Goal: Check status: Check status

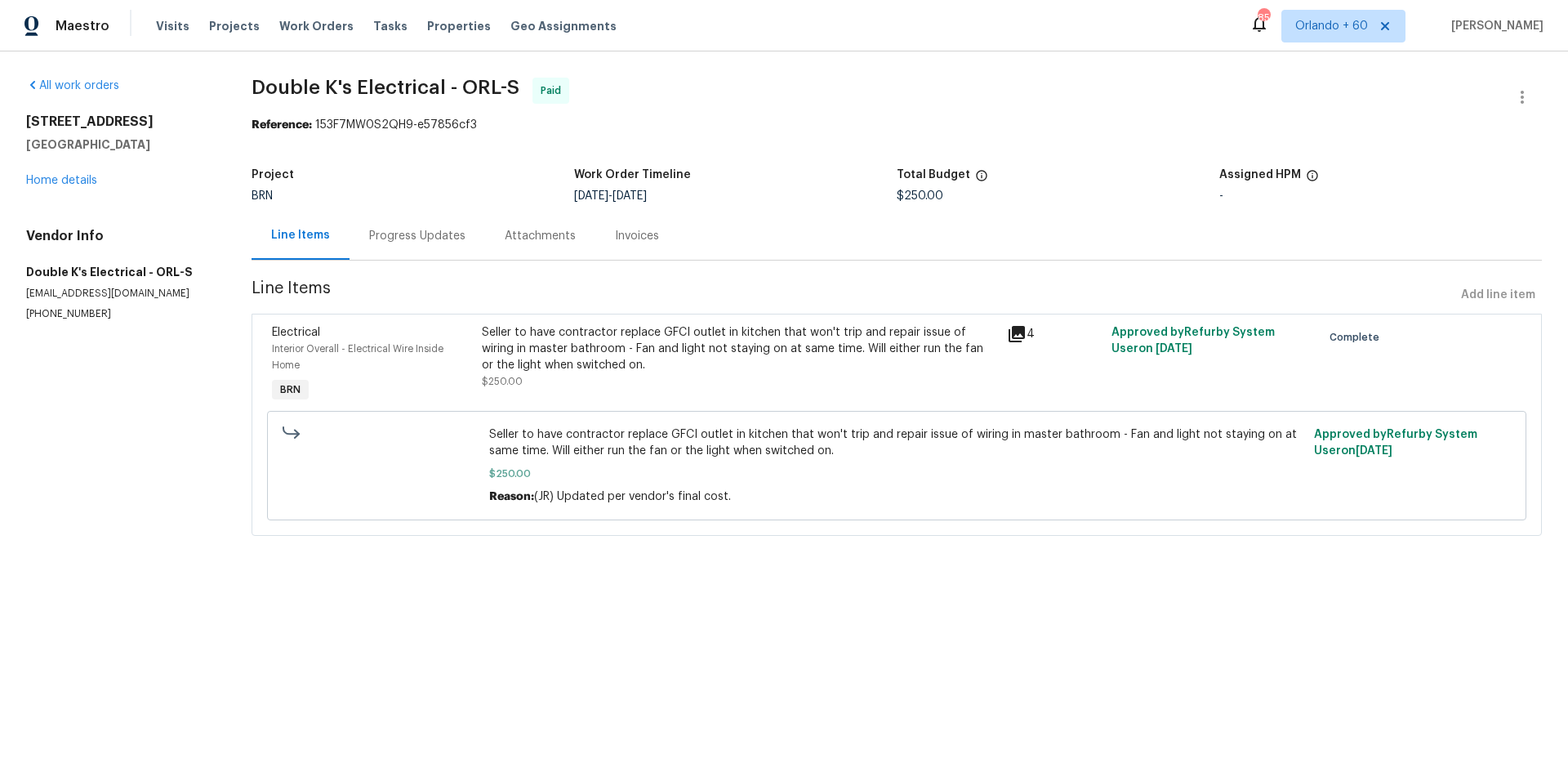
click at [542, 241] on div "Attachments" at bounding box center [541, 236] width 71 height 16
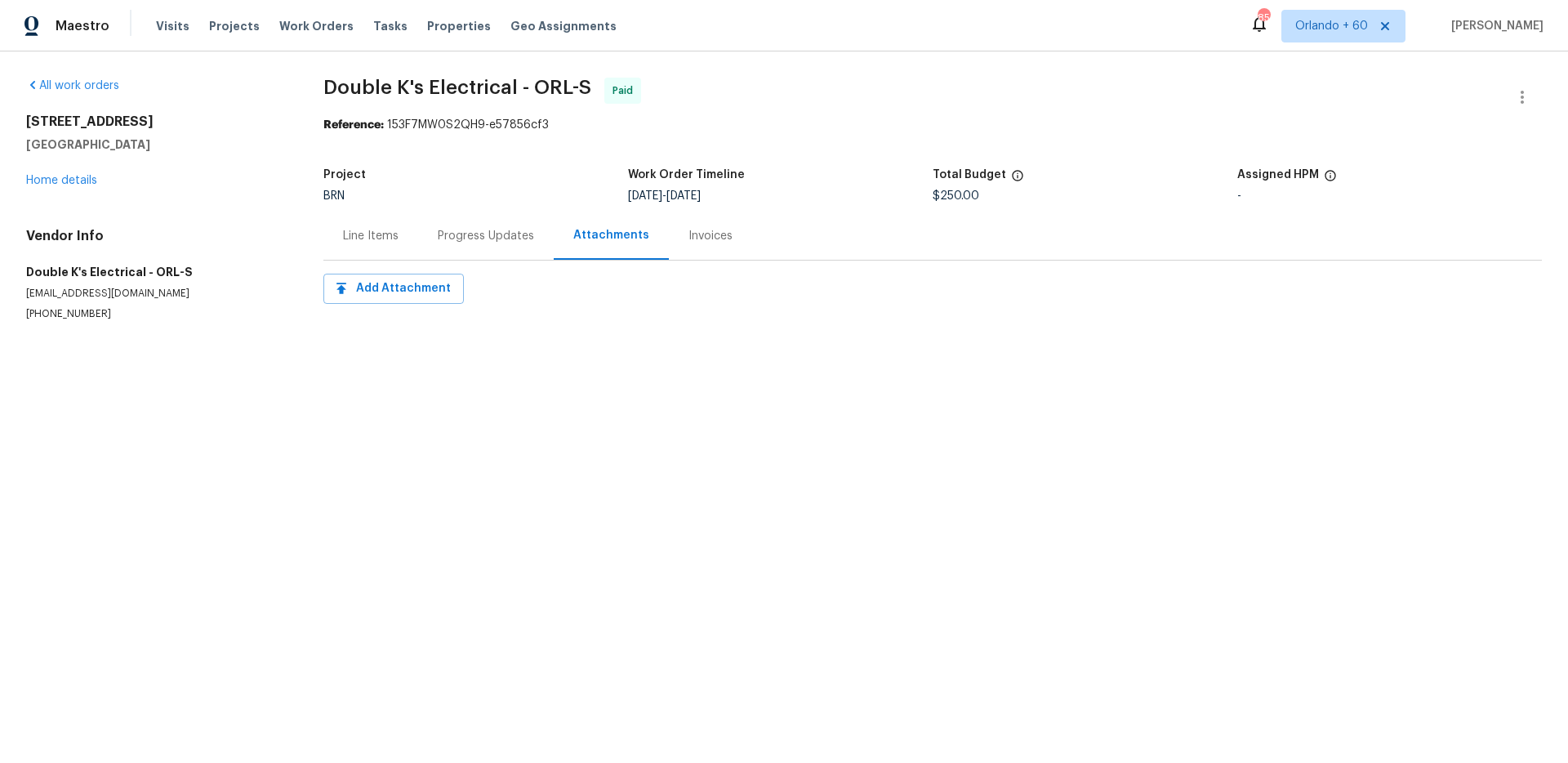
click at [484, 239] on div "Progress Updates" at bounding box center [486, 236] width 97 height 16
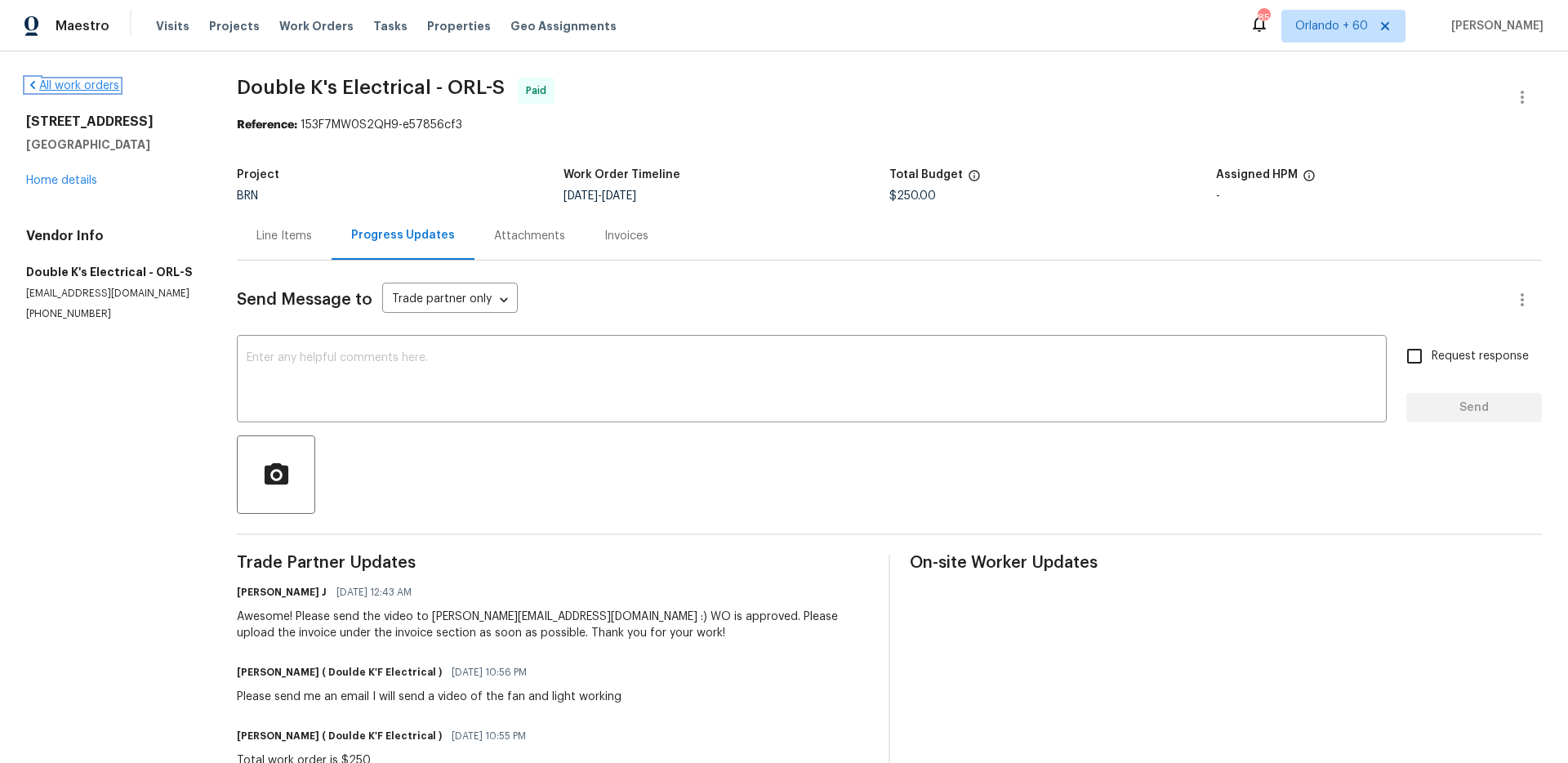
click at [81, 82] on link "All work orders" at bounding box center [72, 86] width 93 height 12
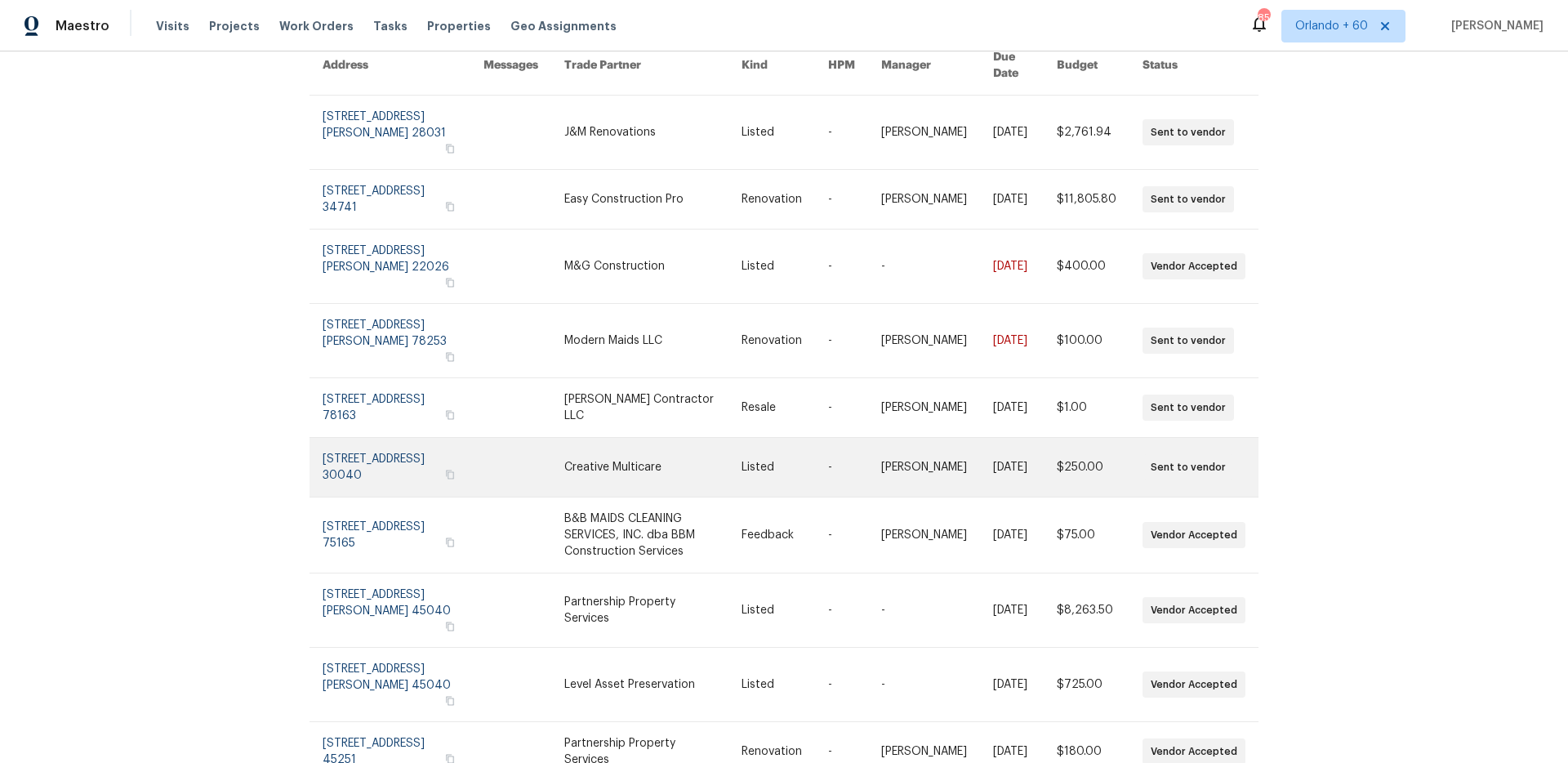
scroll to position [169, 0]
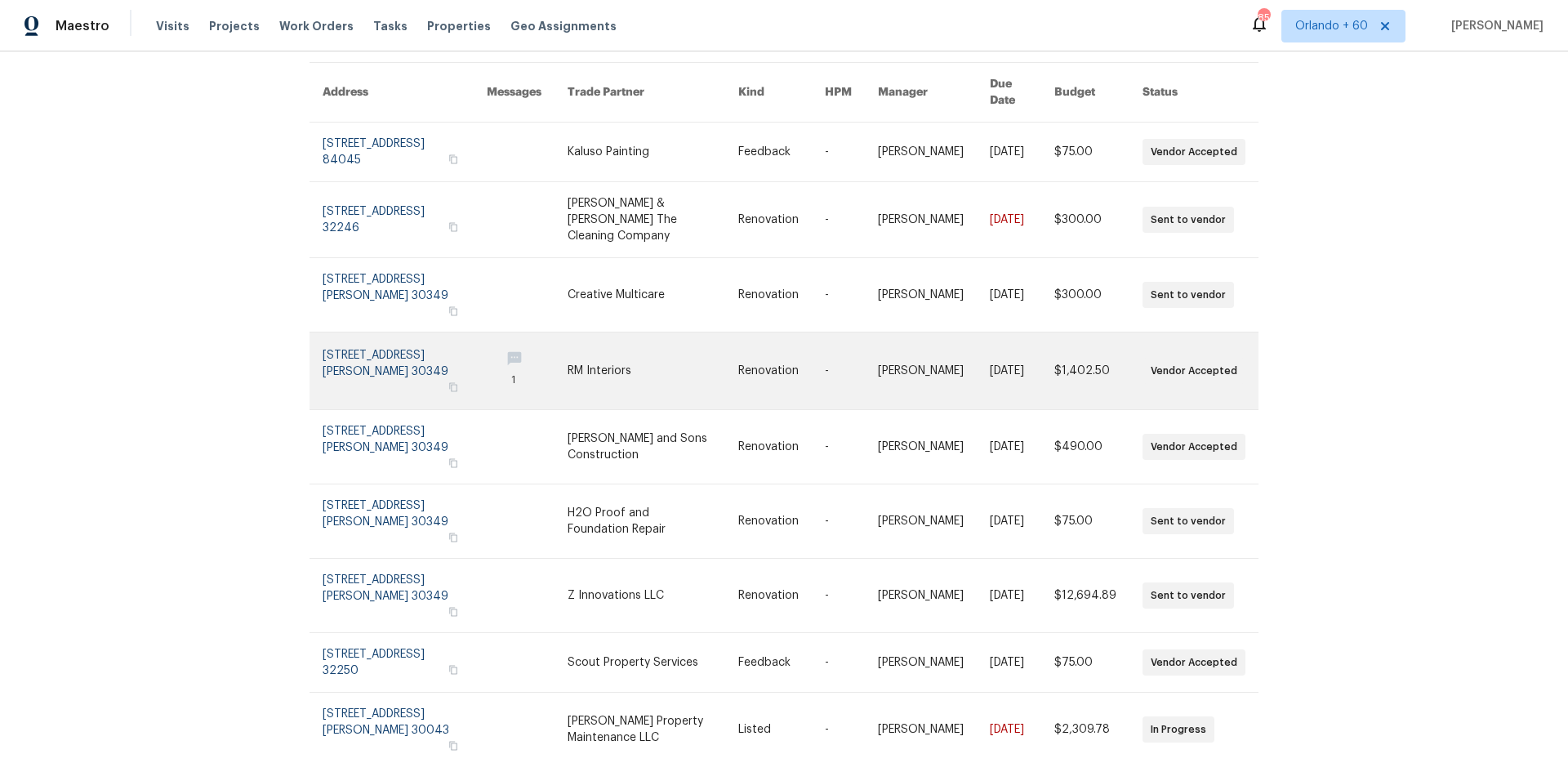
scroll to position [209, 0]
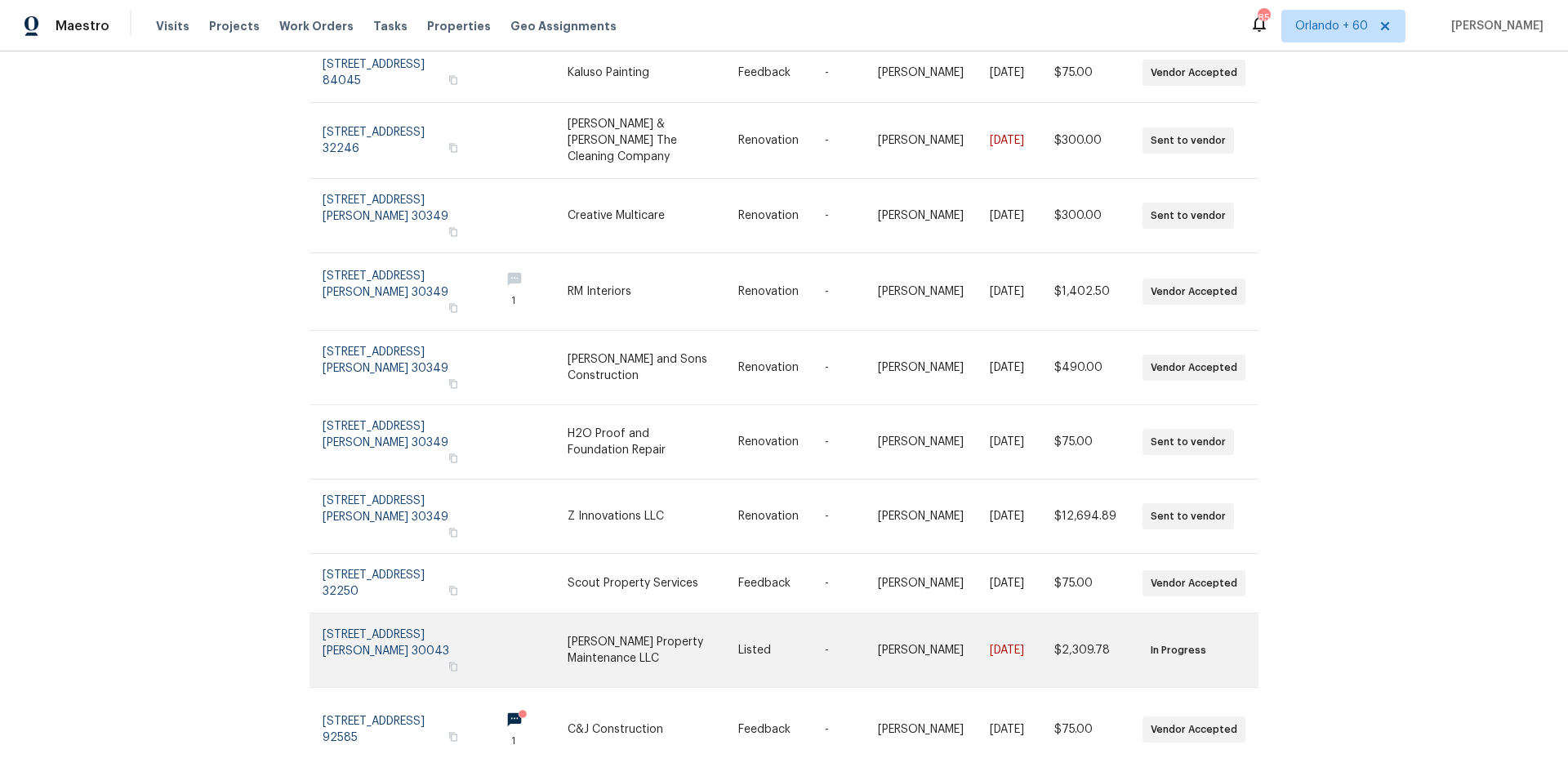
click at [391, 613] on link at bounding box center [404, 650] width 164 height 74
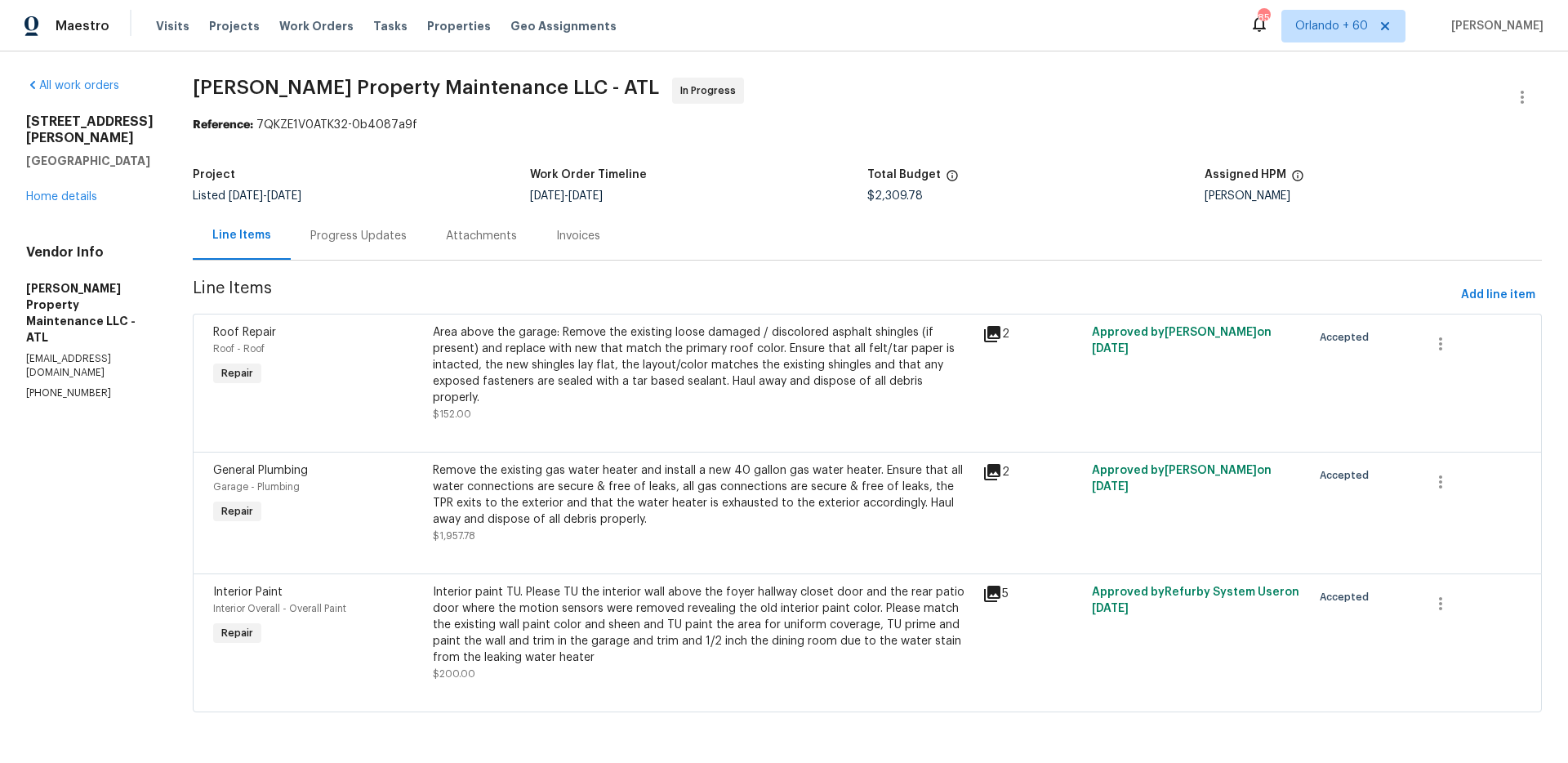
click at [496, 237] on div "Attachments" at bounding box center [481, 236] width 71 height 16
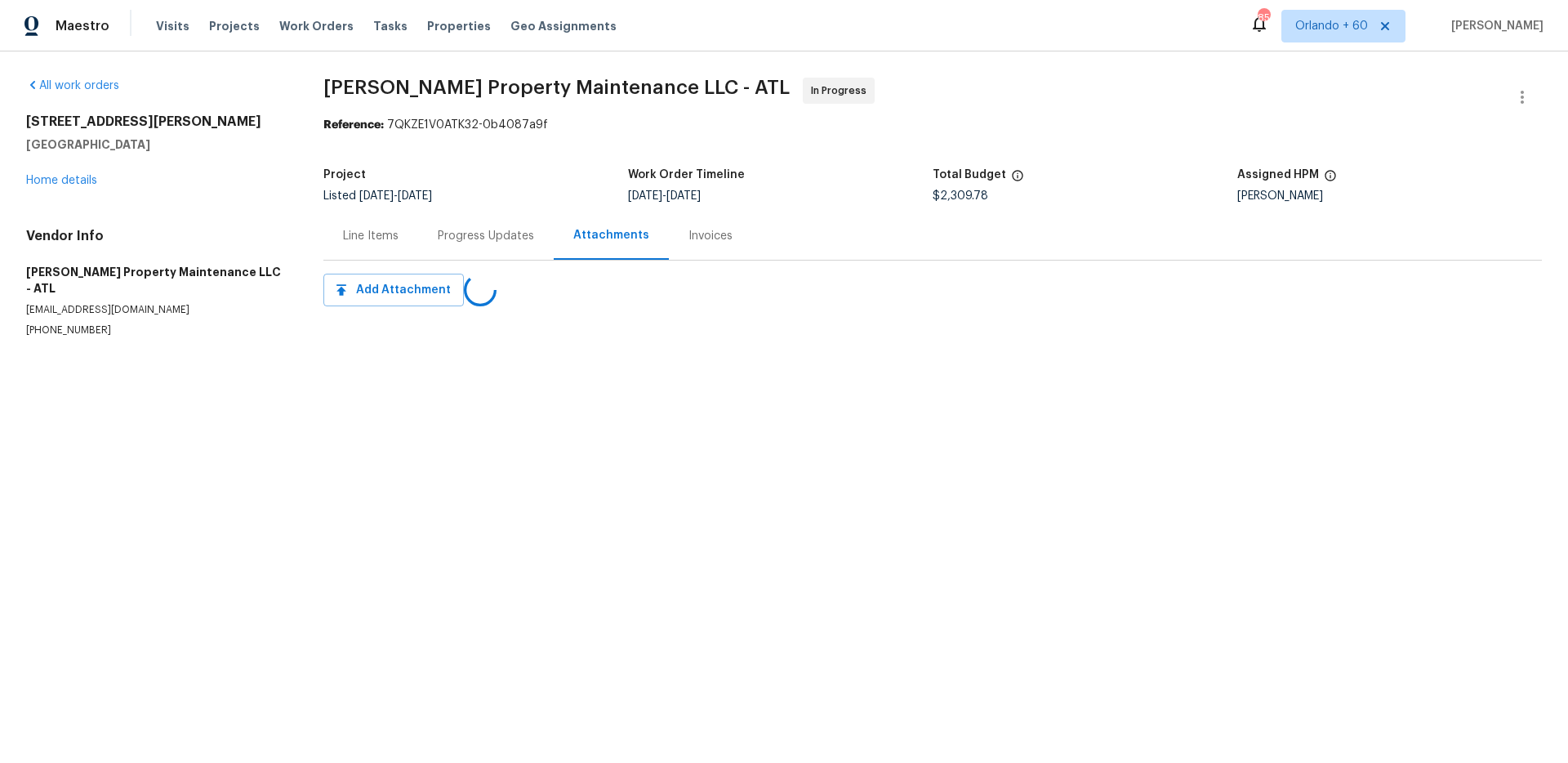
drag, startPoint x: 354, startPoint y: 238, endPoint x: 373, endPoint y: 237, distance: 19.0
click at [354, 238] on div "Line Items" at bounding box center [371, 236] width 56 height 16
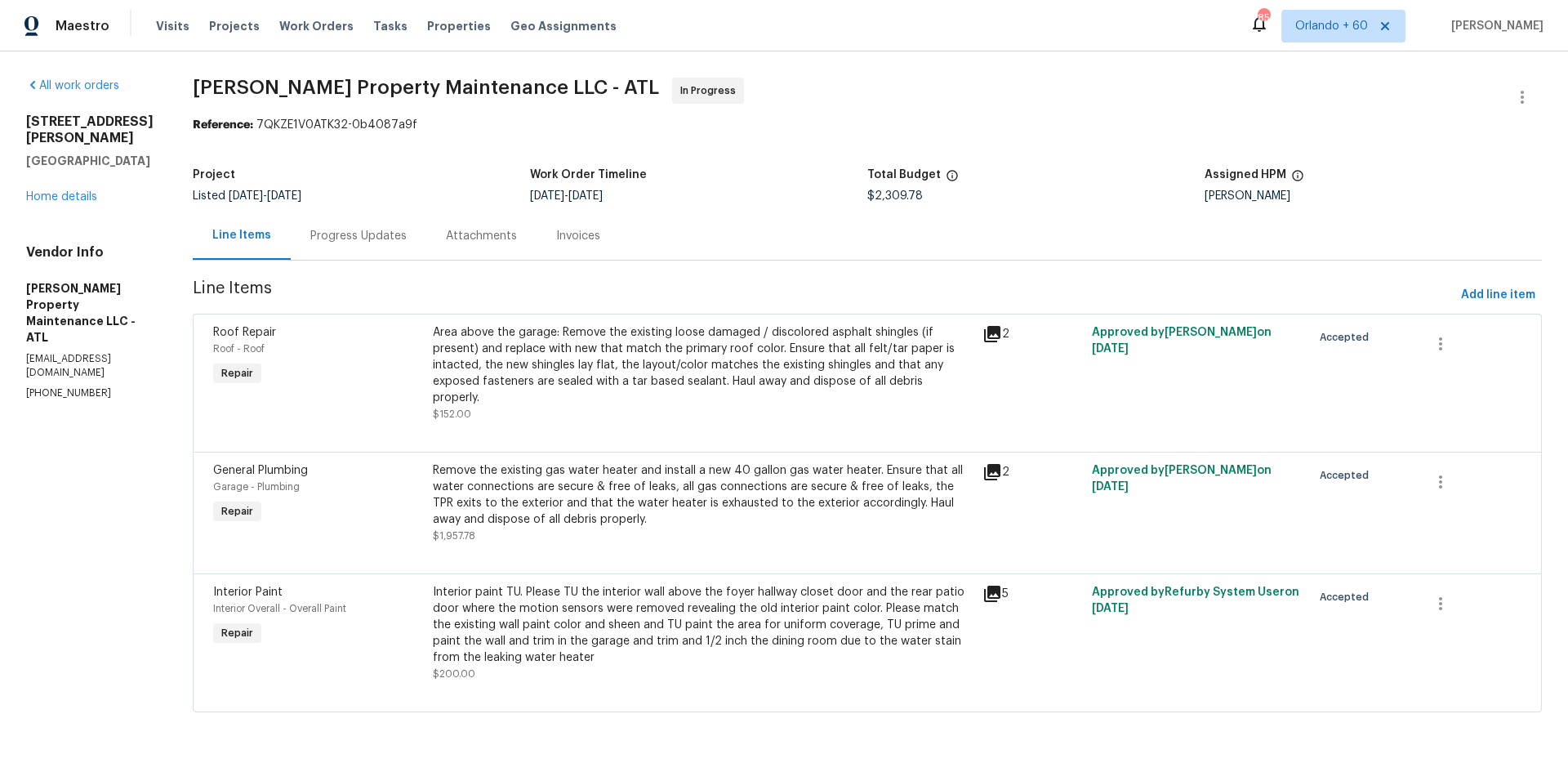
click at [462, 239] on div "Attachments" at bounding box center [481, 236] width 71 height 16
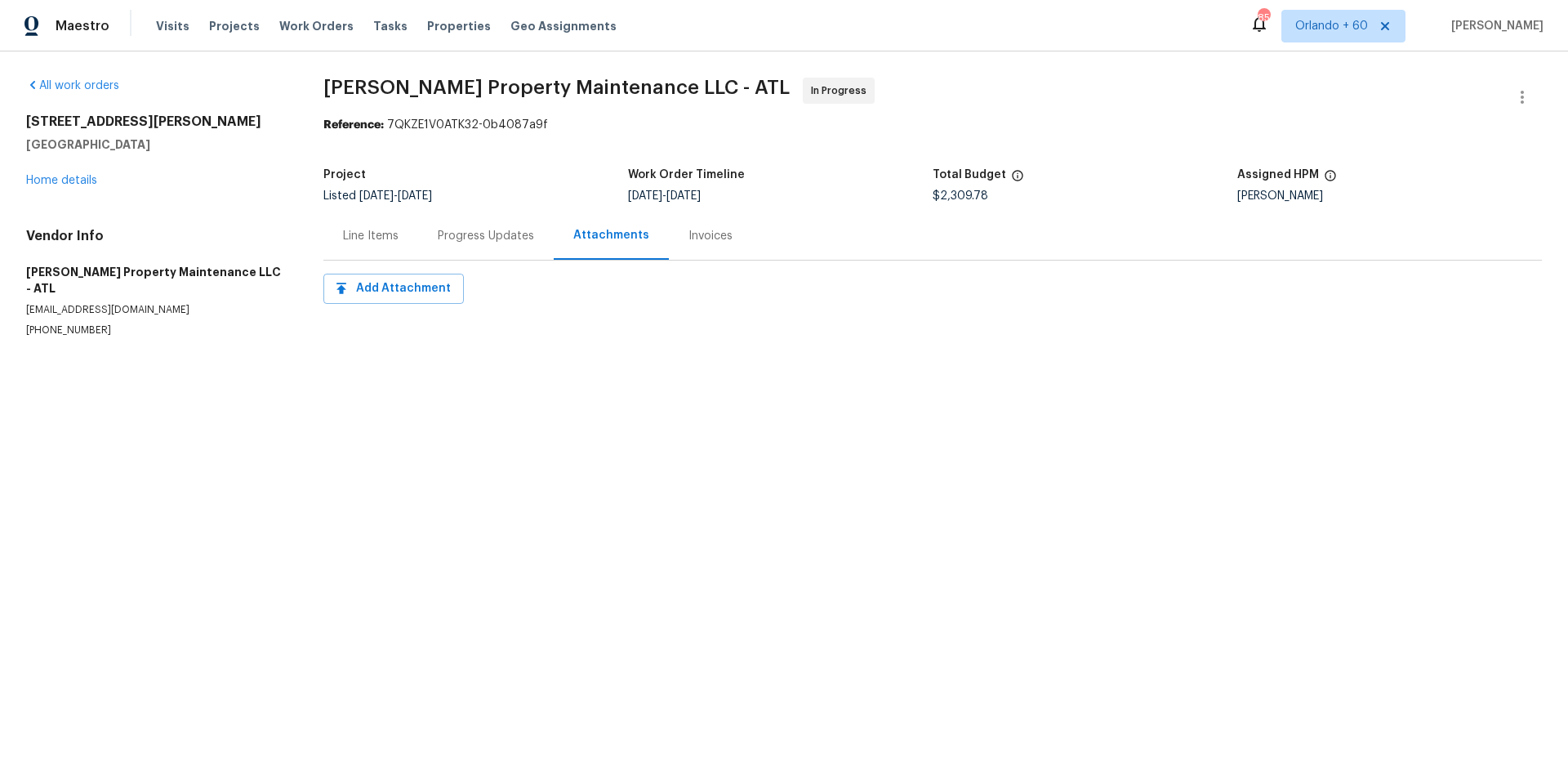
click at [426, 236] on div "Progress Updates" at bounding box center [485, 236] width 135 height 48
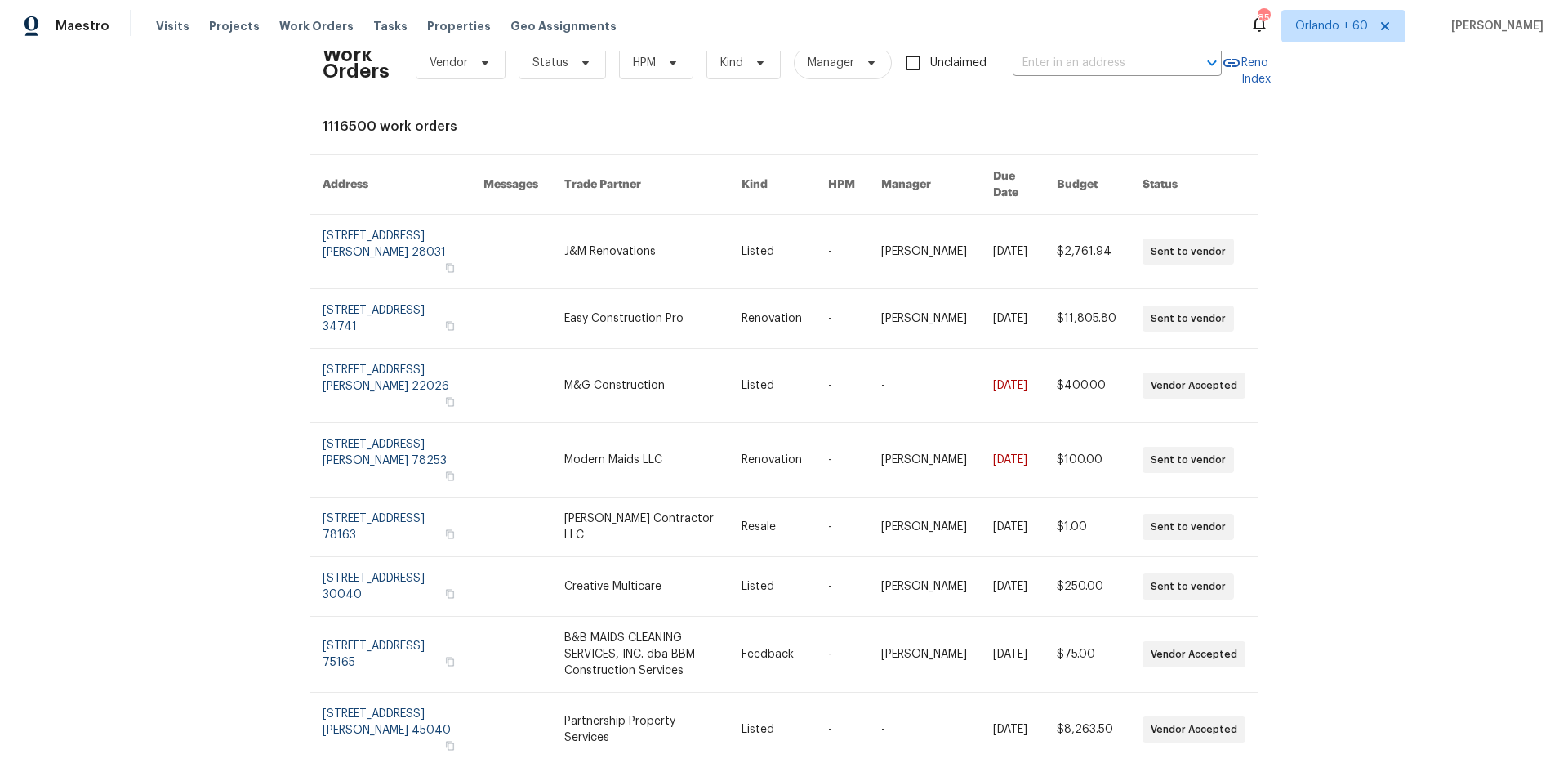
scroll to position [169, 0]
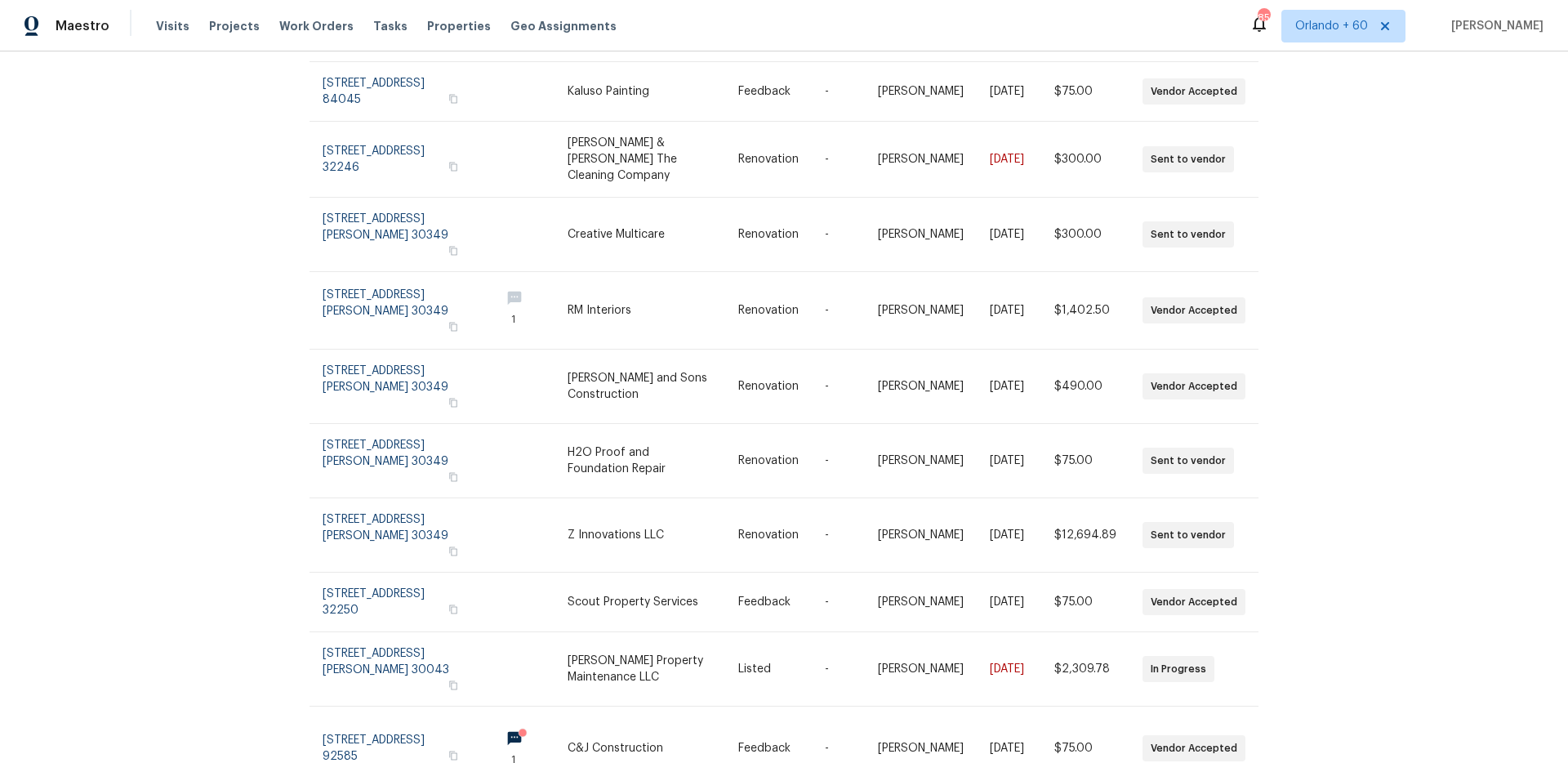
scroll to position [209, 0]
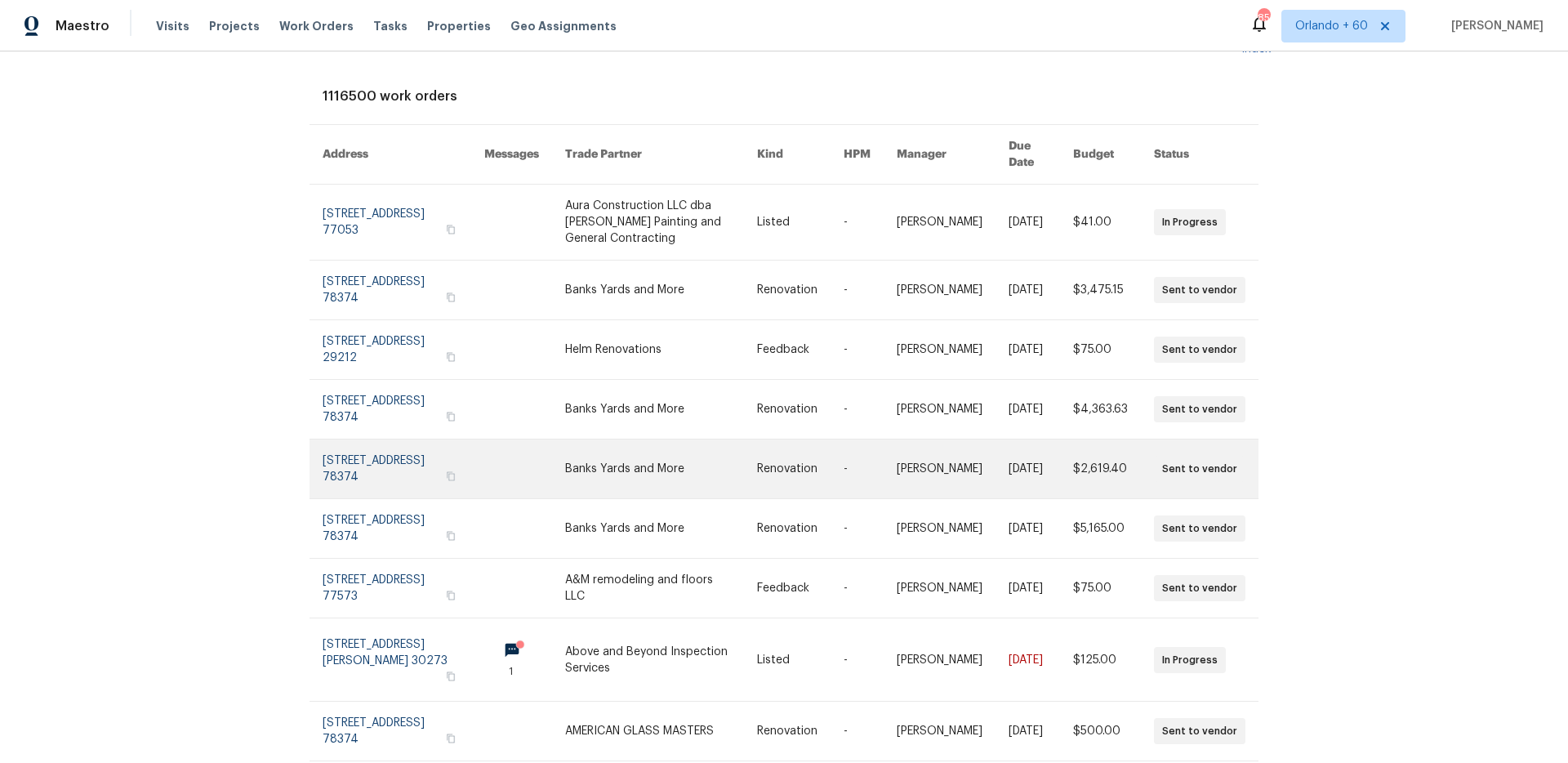
scroll to position [176, 0]
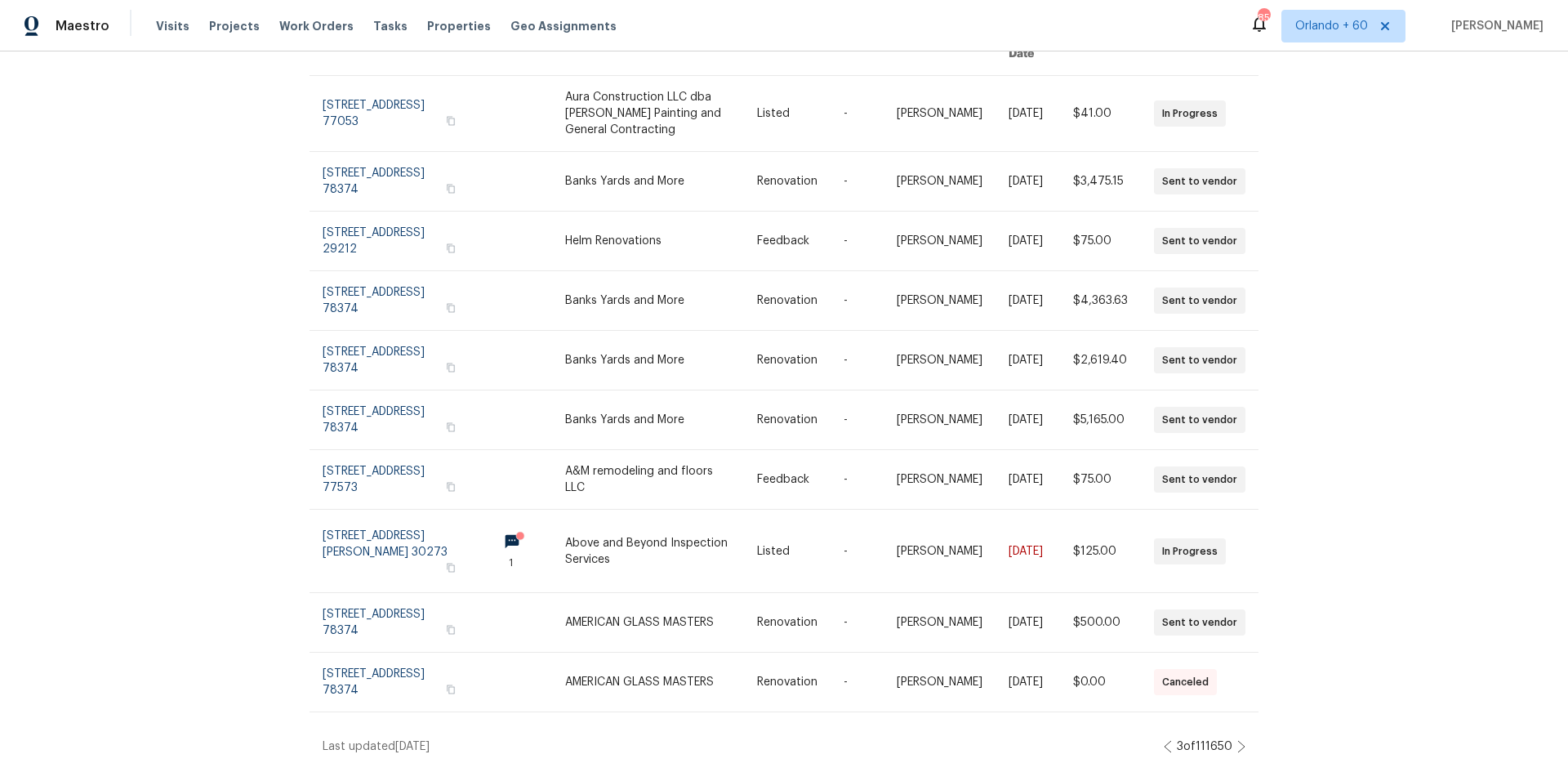
click at [1237, 740] on icon at bounding box center [1241, 747] width 9 height 13
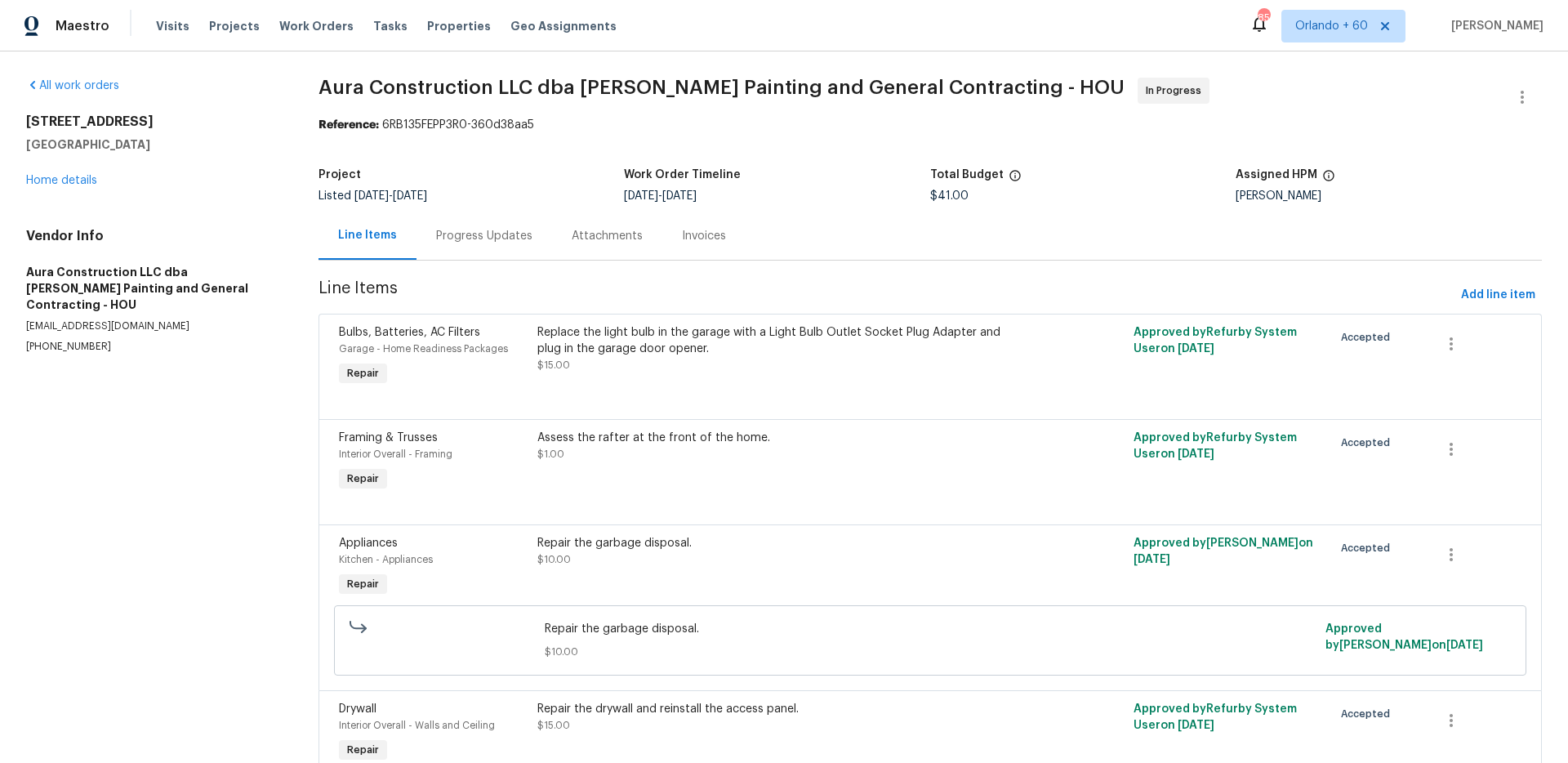
click at [487, 234] on div "Progress Updates" at bounding box center [484, 236] width 97 height 16
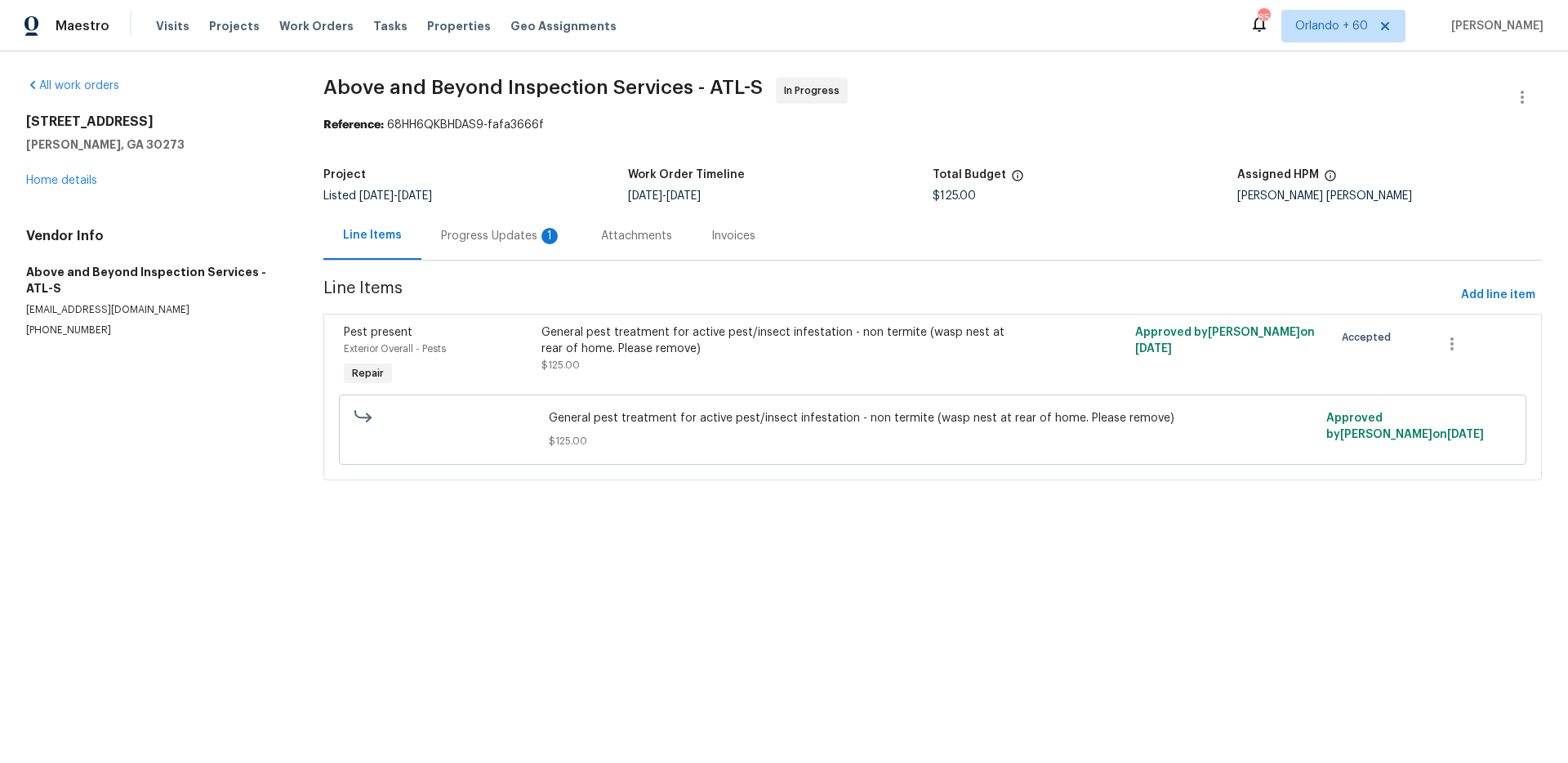
click at [476, 241] on div "Progress Updates 1" at bounding box center [501, 236] width 121 height 16
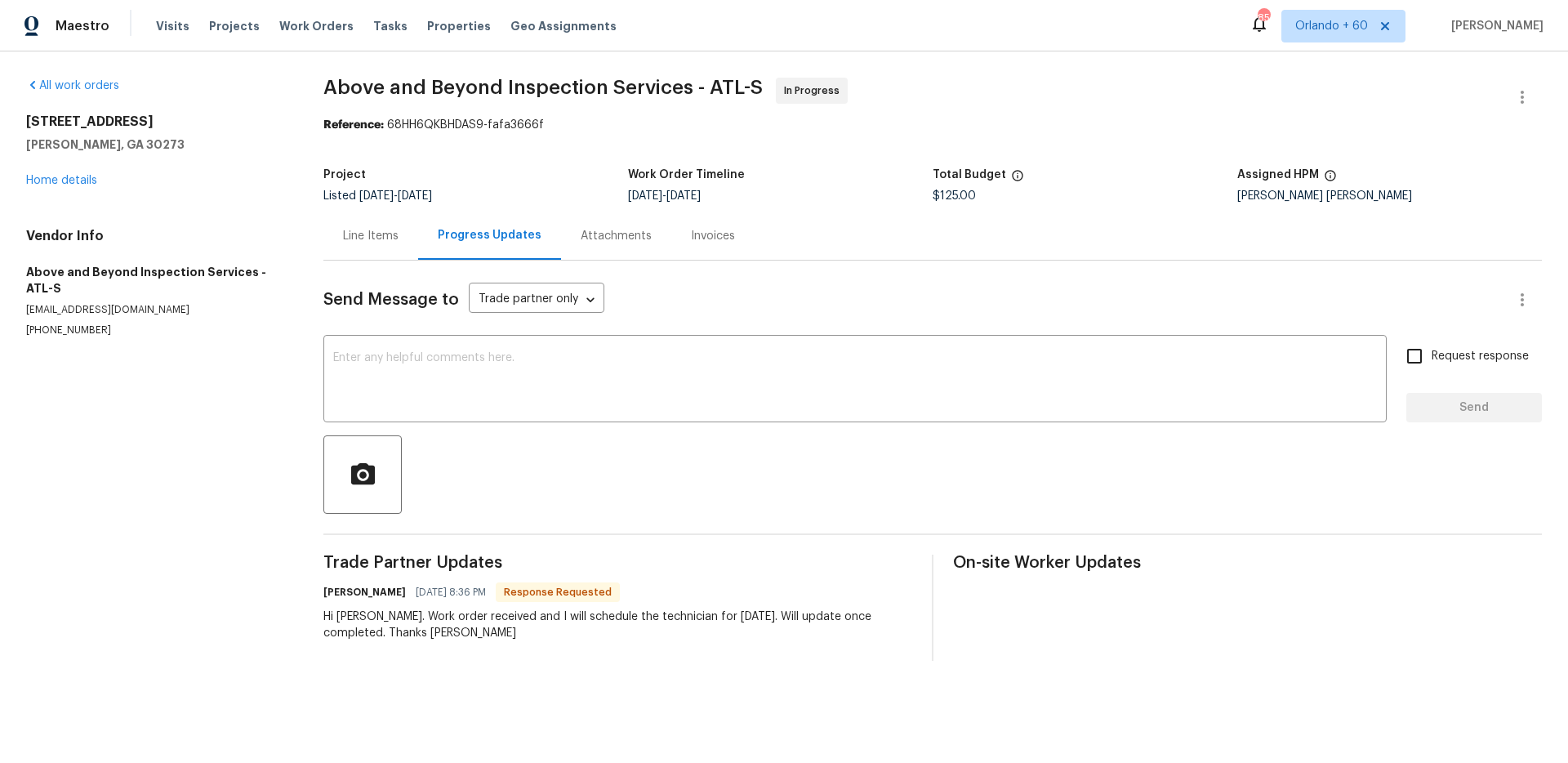
drag, startPoint x: 329, startPoint y: 80, endPoint x: 507, endPoint y: 70, distance: 178.3
click at [507, 70] on div "All work orders 6100 Semaphore Rdg Rex, GA 30273 Home details Vendor Info Above…" at bounding box center [784, 369] width 1568 height 636
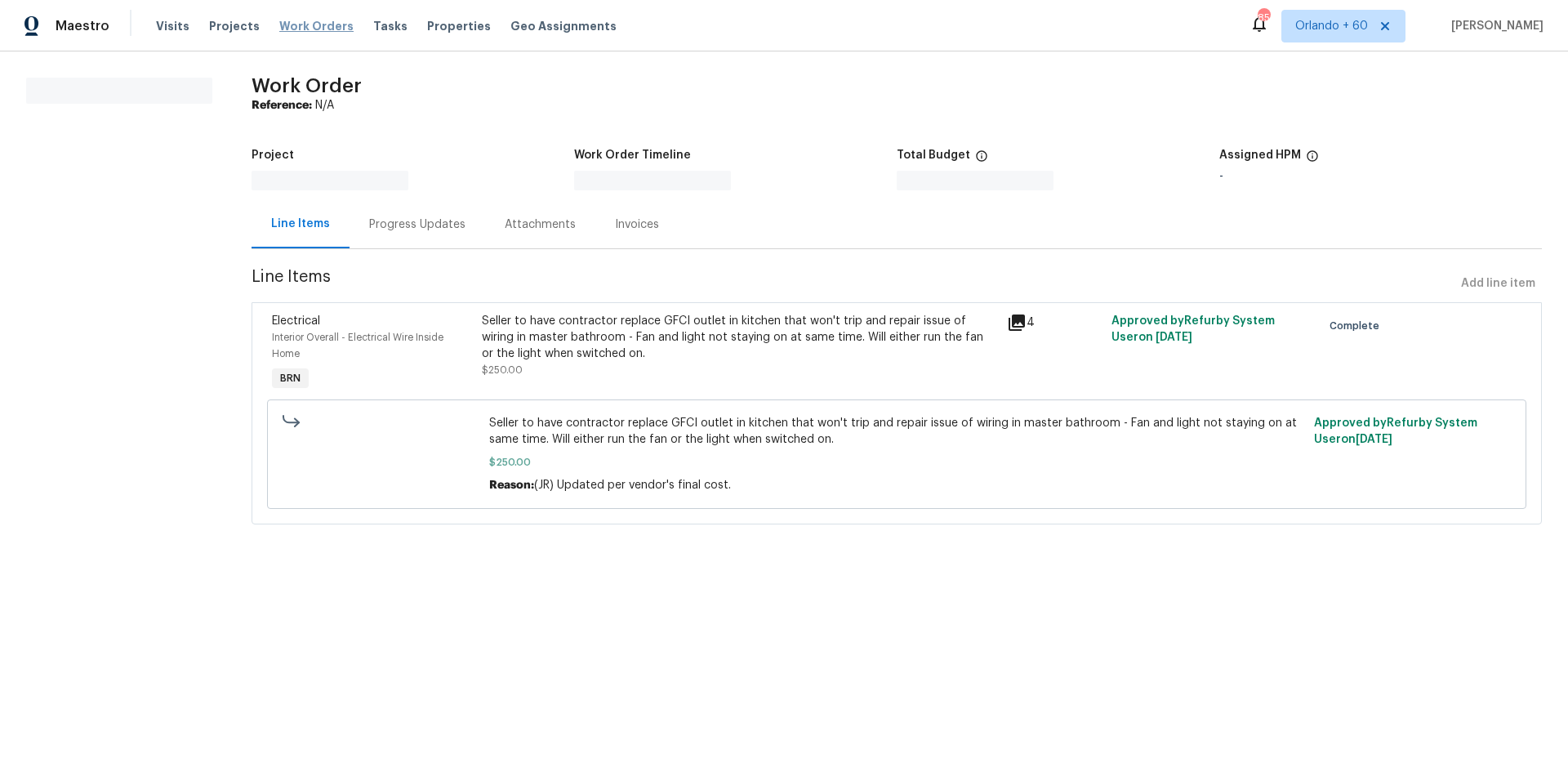
click at [287, 19] on span "Work Orders" at bounding box center [316, 26] width 75 height 16
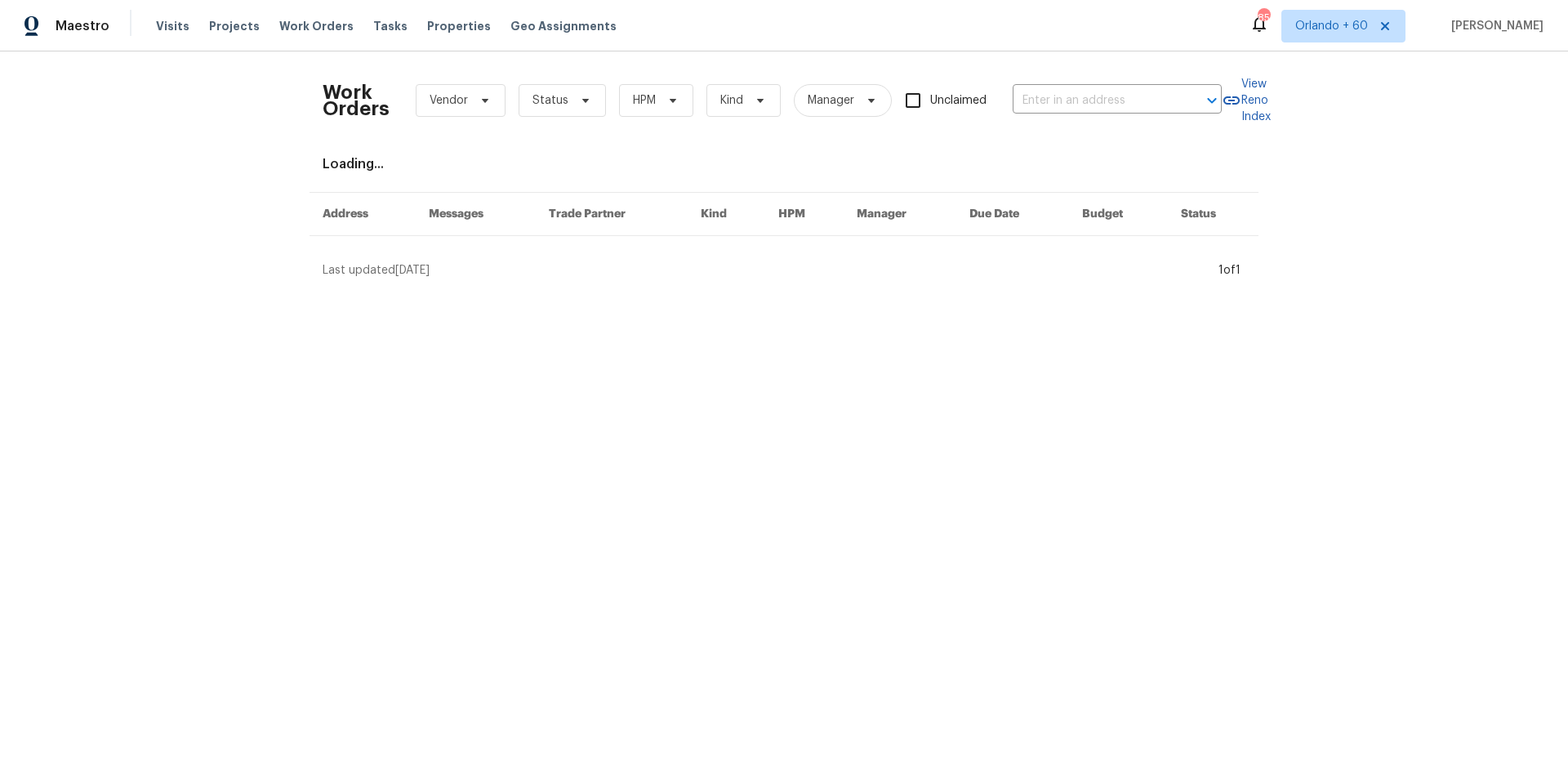
click at [157, 260] on div "Work Orders Vendor Status HPM Kind Manager Unclaimed ​ View Reno Index Loading.…" at bounding box center [784, 172] width 1568 height 241
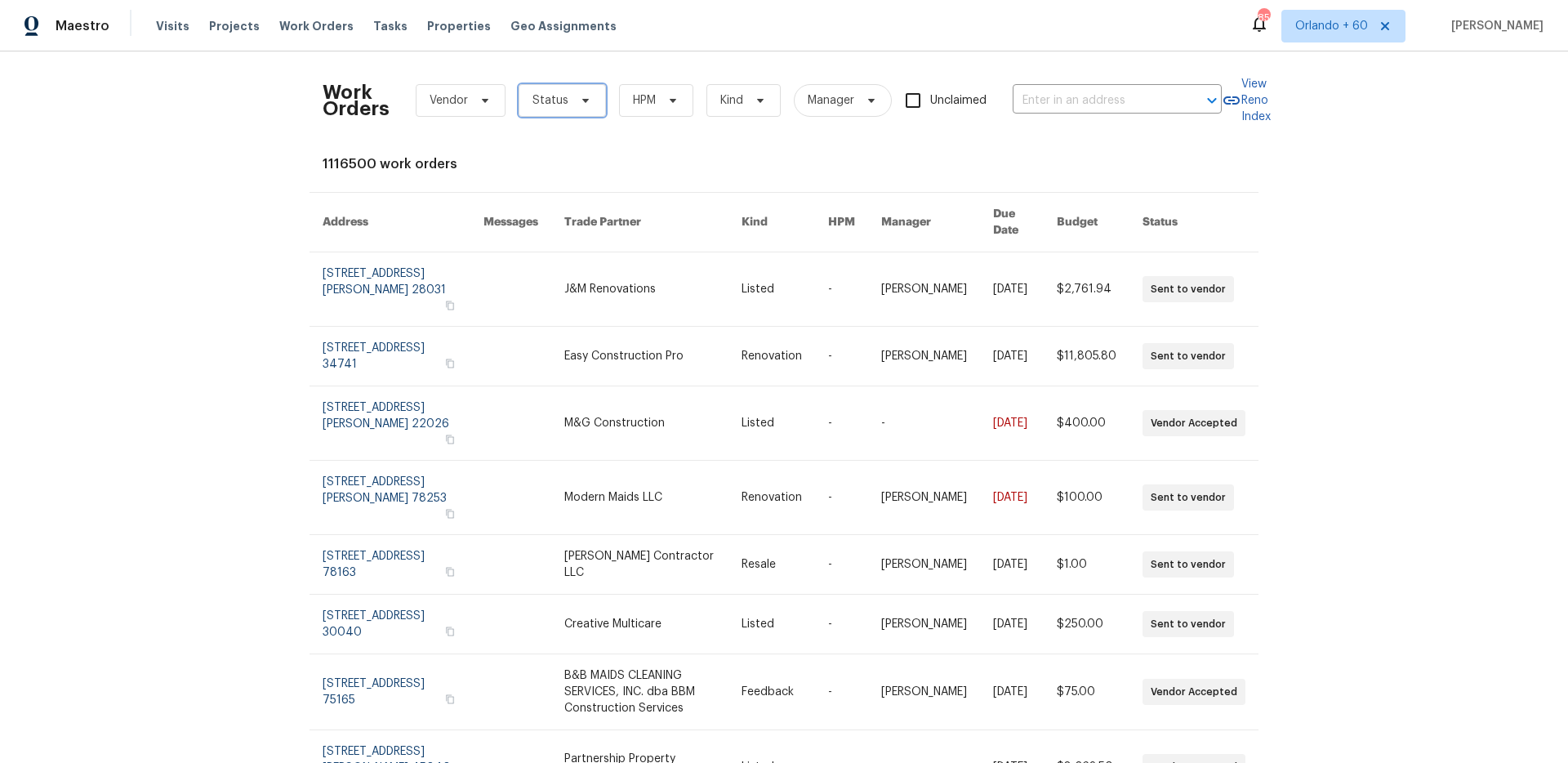
click at [579, 103] on icon at bounding box center [586, 101] width 13 height 13
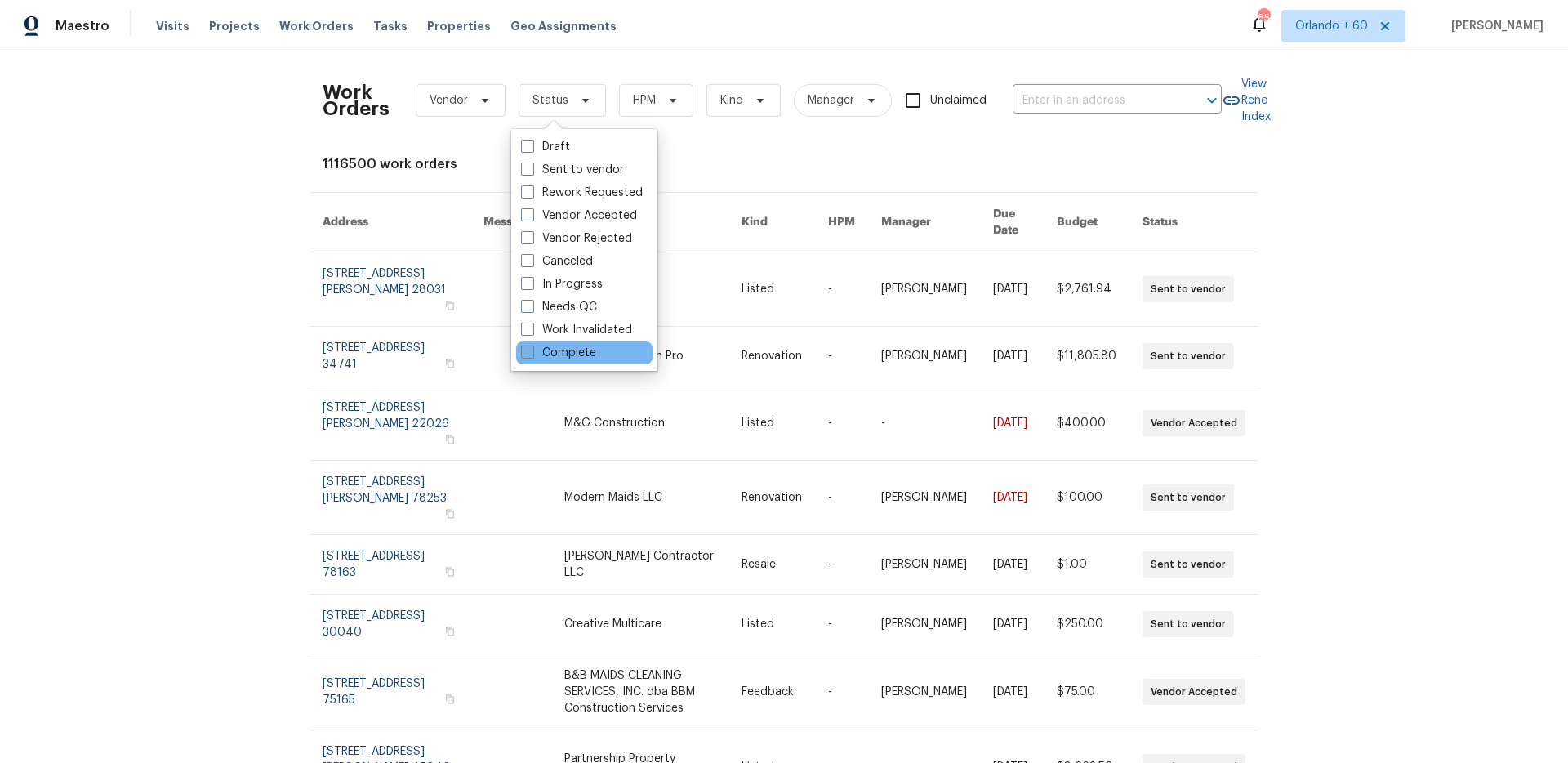
click at [569, 346] on label "Complete" at bounding box center [559, 353] width 75 height 16
click at [532, 346] on input "Complete" at bounding box center [526, 350] width 11 height 11
checkbox input "true"
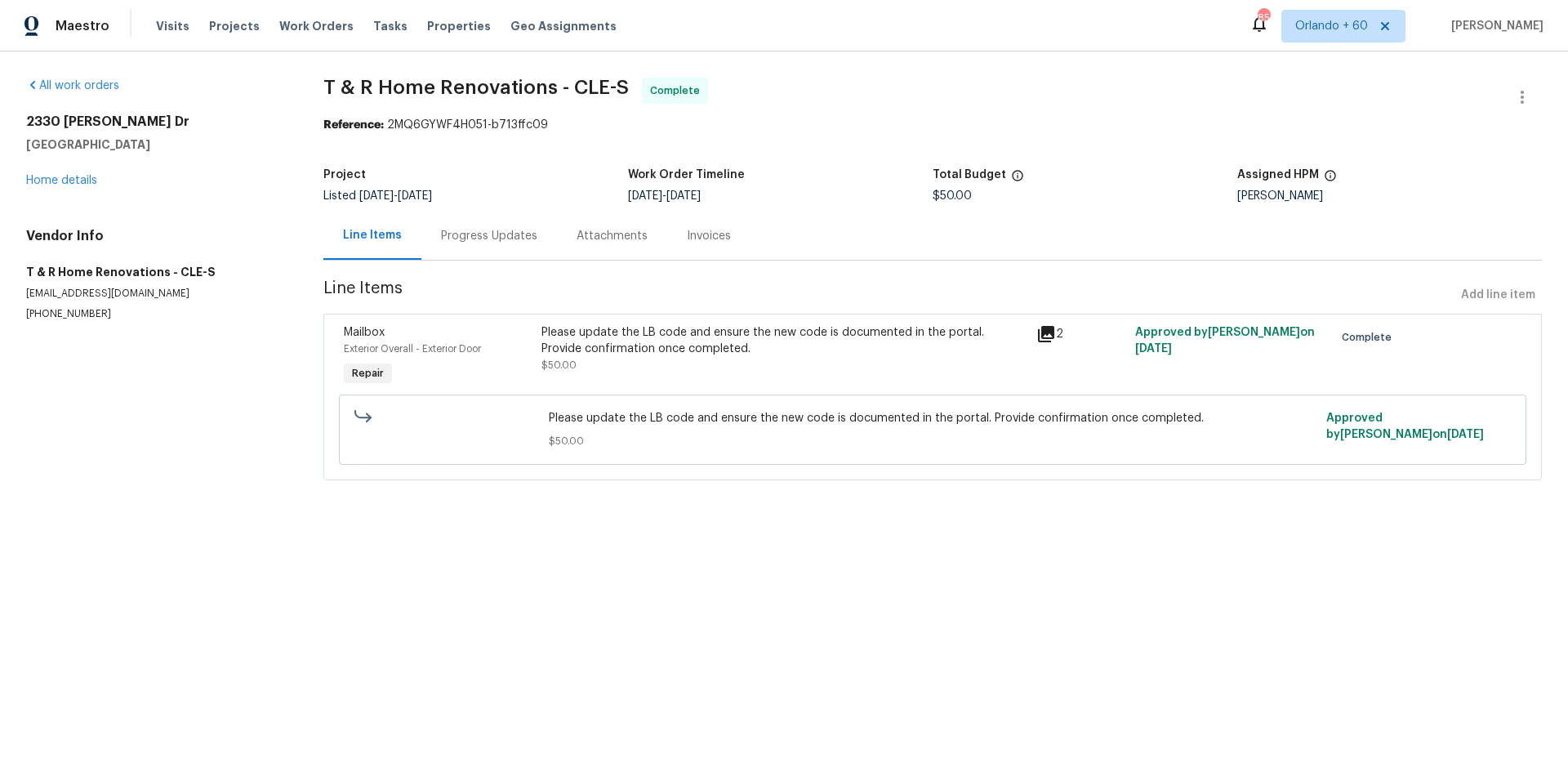
drag, startPoint x: 458, startPoint y: 250, endPoint x: 471, endPoint y: 255, distance: 13.9
click at [458, 251] on div "Progress Updates" at bounding box center [489, 236] width 135 height 48
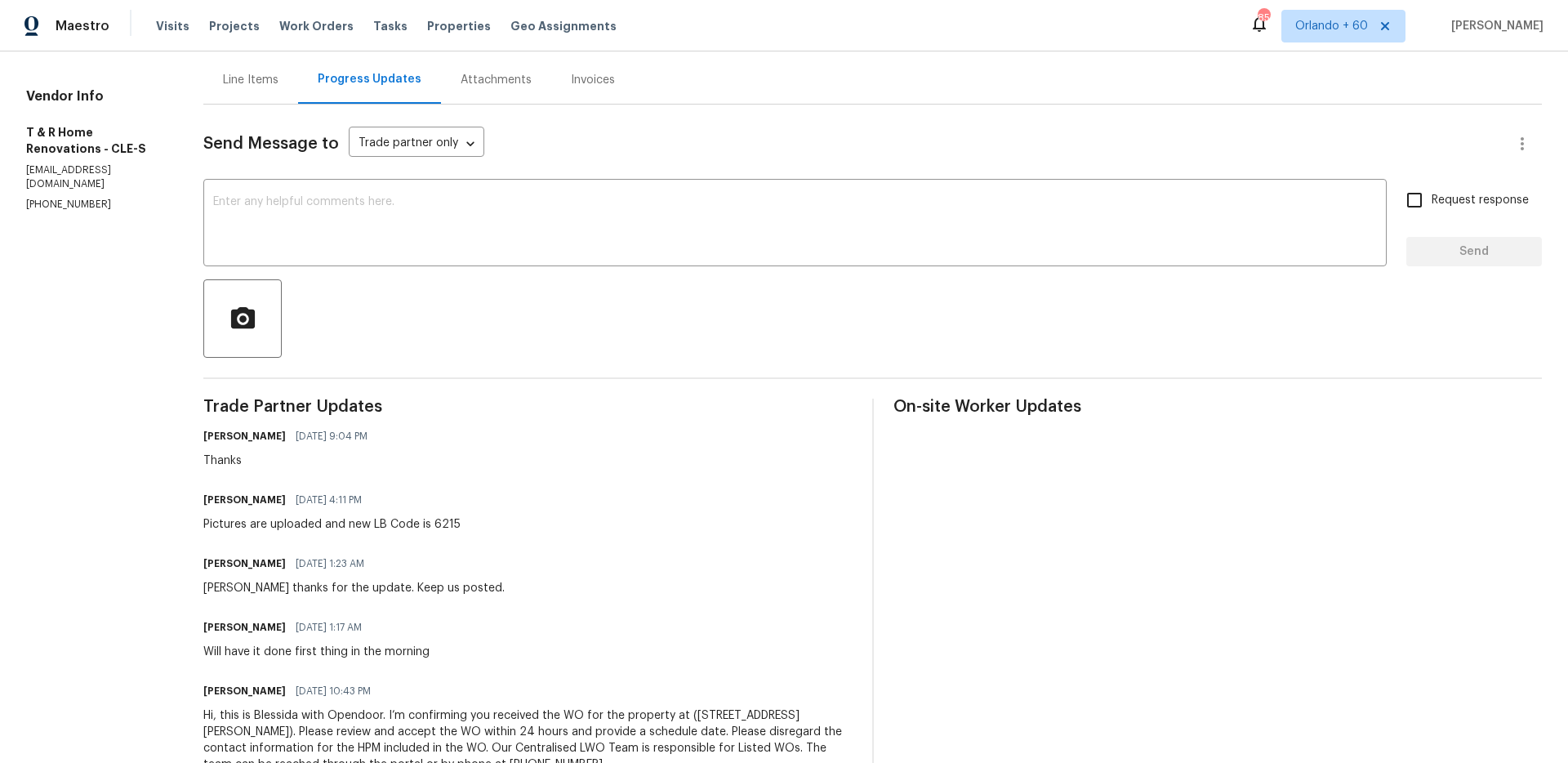
scroll to position [224, 0]
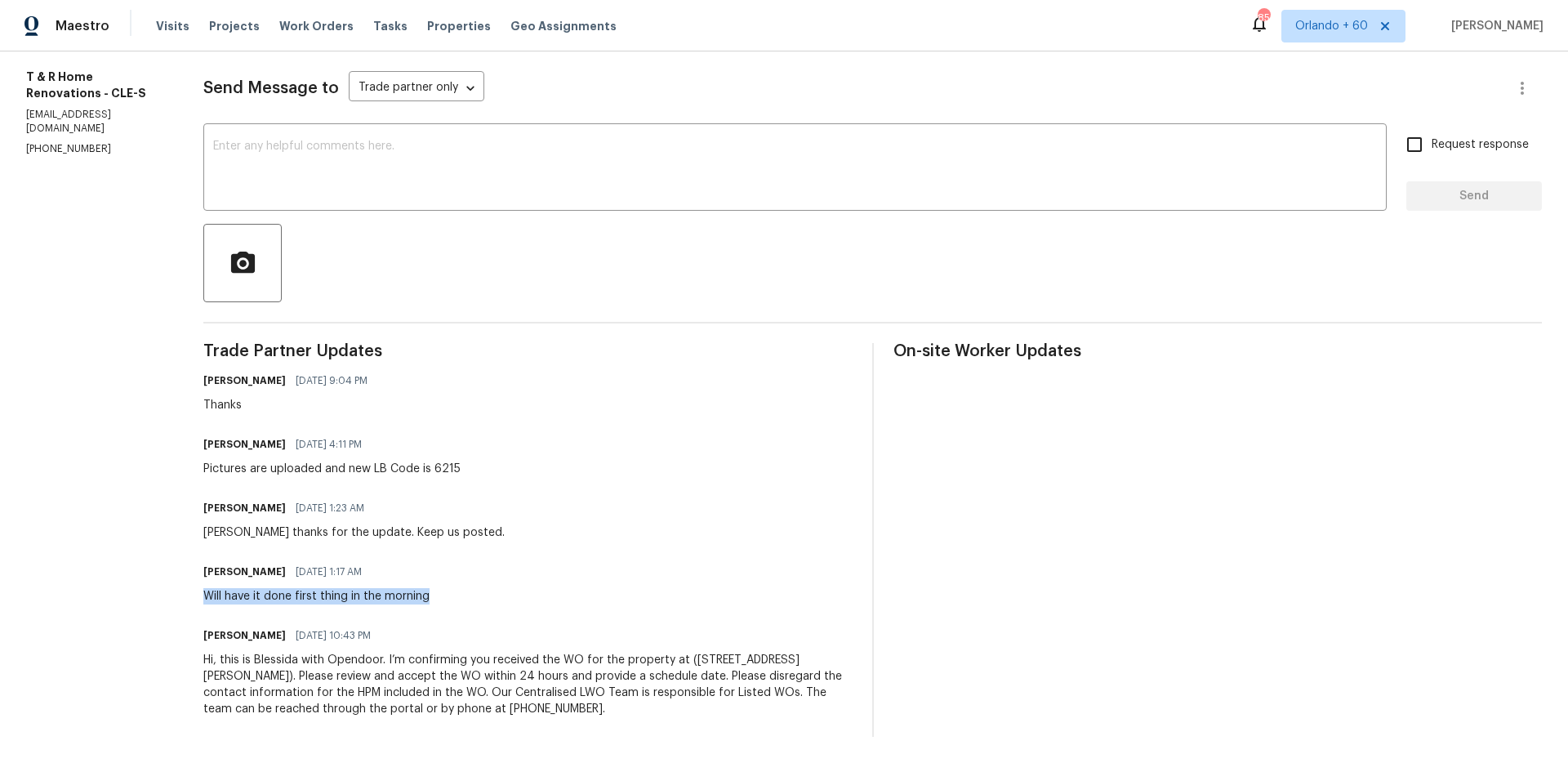
drag, startPoint x: 234, startPoint y: 580, endPoint x: 498, endPoint y: 582, distance: 264.0
click at [498, 582] on div "[PERSON_NAME] [DATE] 1:17 AM Will have it done first thing in the morning" at bounding box center [527, 583] width 649 height 44
click at [512, 574] on div "[PERSON_NAME] [DATE] 1:17 AM Will have it done first thing in the morning" at bounding box center [527, 583] width 649 height 44
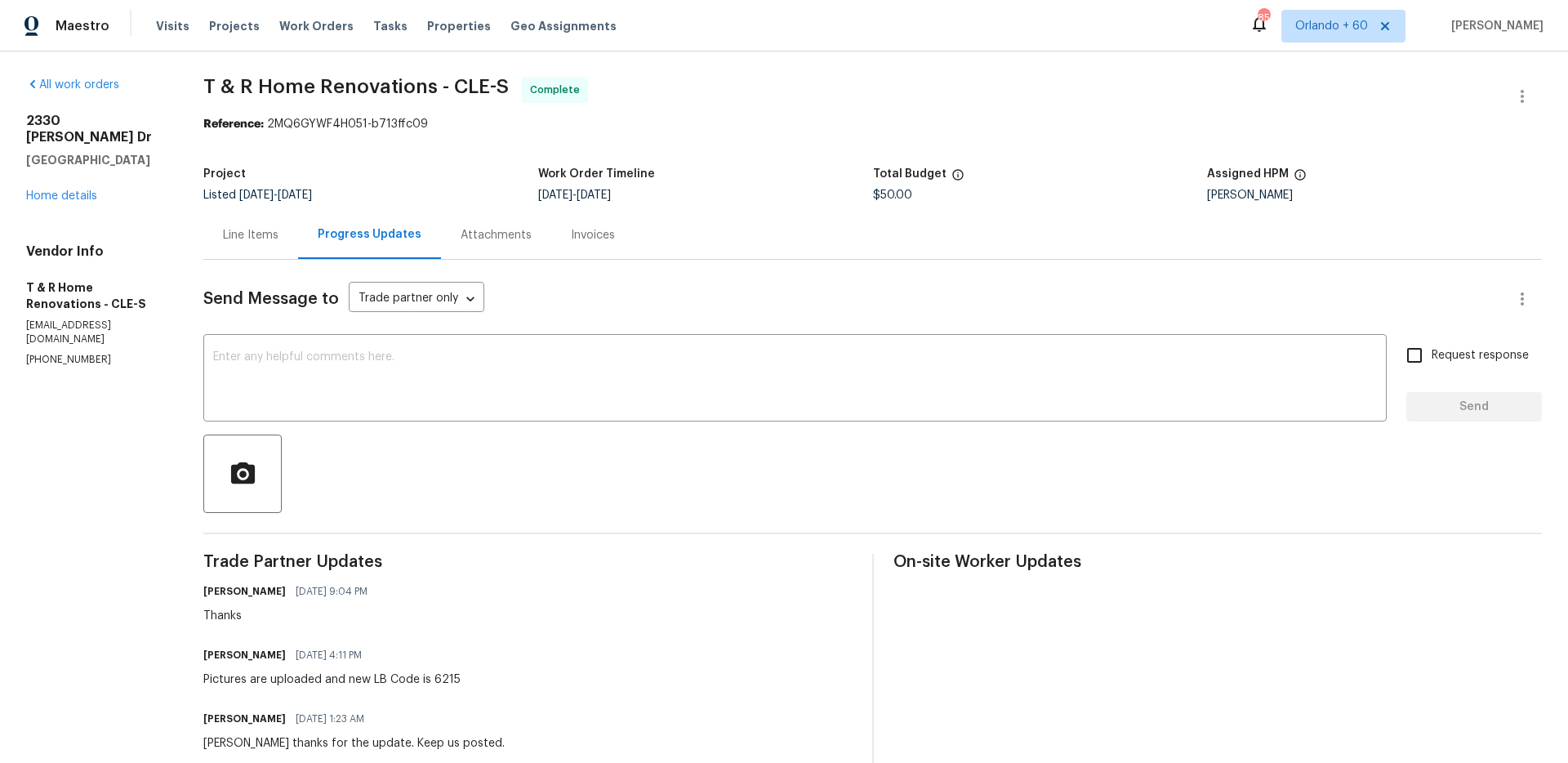
scroll to position [0, 0]
drag, startPoint x: 1204, startPoint y: 190, endPoint x: 1366, endPoint y: 202, distance: 162.4
click at [1366, 202] on div "Project Listed [DATE] - [DATE] Work Order Timeline [DATE] - [DATE] Total Budget…" at bounding box center [872, 185] width 1339 height 53
copy figure "[PERSON_NAME]"
drag, startPoint x: 223, startPoint y: 85, endPoint x: 458, endPoint y: 93, distance: 235.1
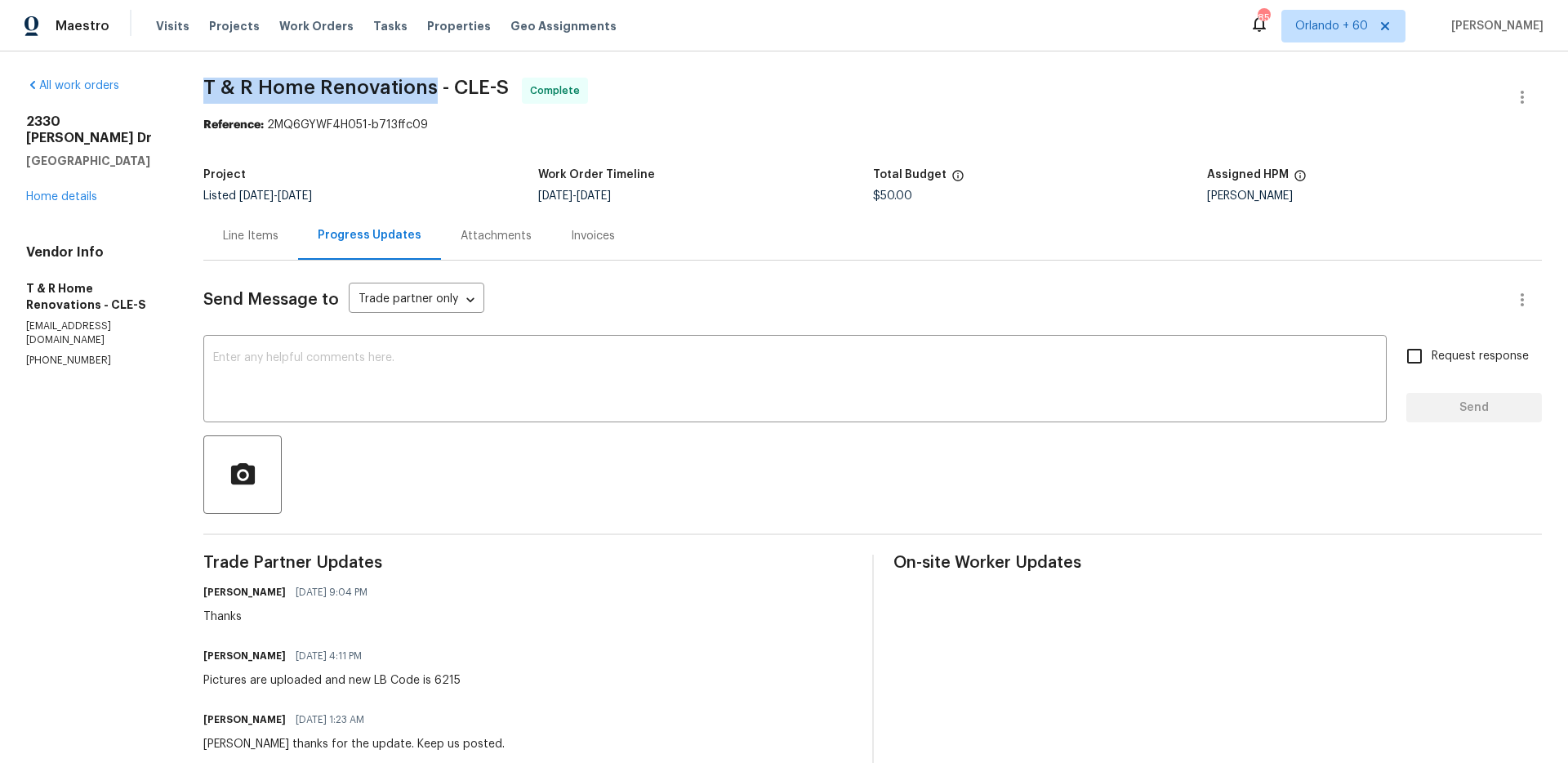
click at [454, 86] on div "All work orders [STREET_ADDRESS][PERSON_NAME][PERSON_NAME] Home details Vendor …" at bounding box center [784, 513] width 1568 height 923
copy span "T & R Home Renovations"
drag, startPoint x: 23, startPoint y: 115, endPoint x: 160, endPoint y: 116, distance: 137.0
click at [160, 116] on div "All work orders [STREET_ADDRESS][PERSON_NAME][PERSON_NAME] Home details Vendor …" at bounding box center [784, 513] width 1568 height 923
copy h2 "2330 [PERSON_NAME] Dr"
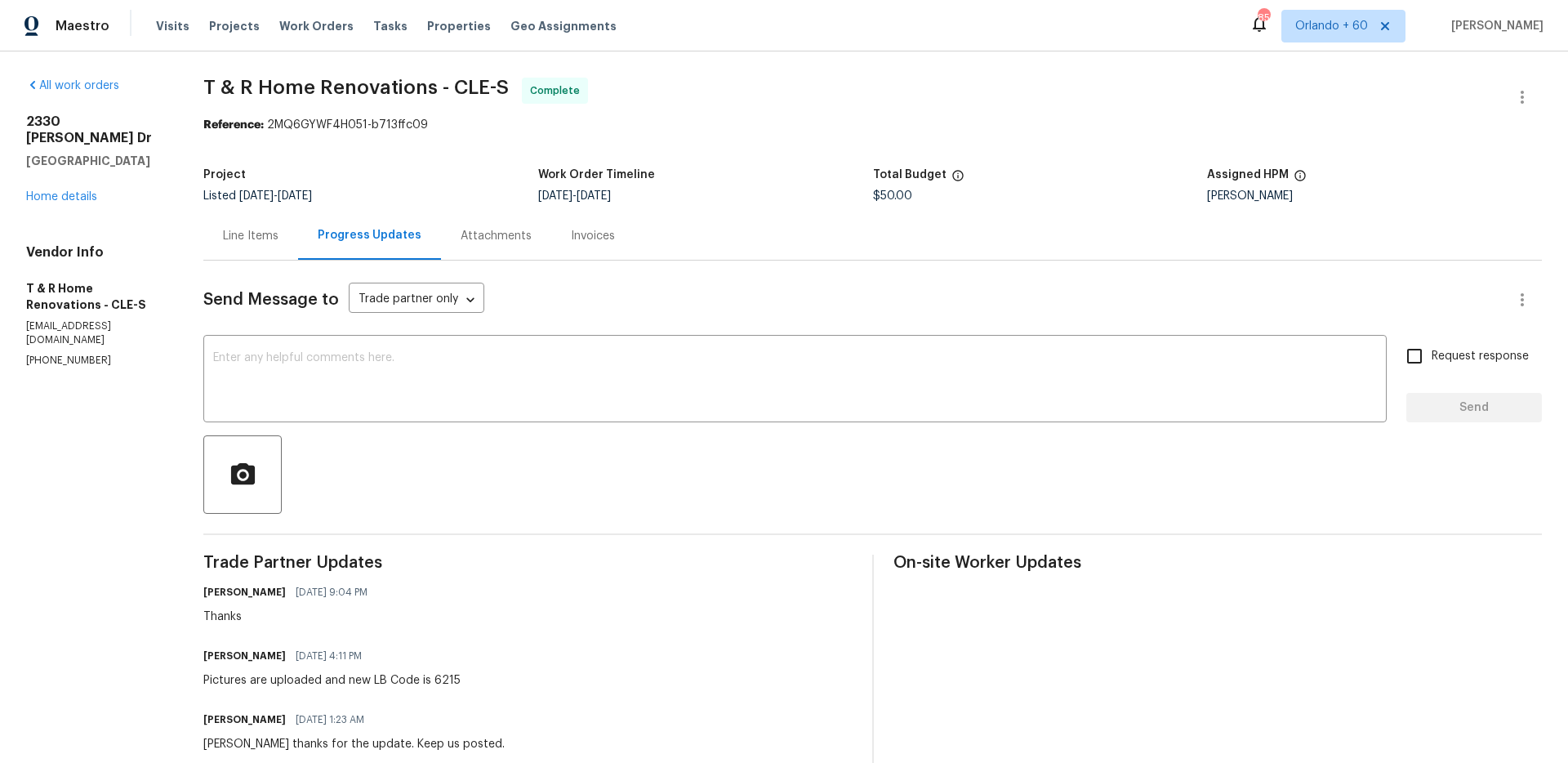
drag, startPoint x: 289, startPoint y: 658, endPoint x: 411, endPoint y: 642, distance: 123.0
click at [404, 643] on div "Trade Partner Updates [PERSON_NAME] [DATE] 9:04 PM Thanks [PERSON_NAME] [DATE] …" at bounding box center [527, 751] width 649 height 394
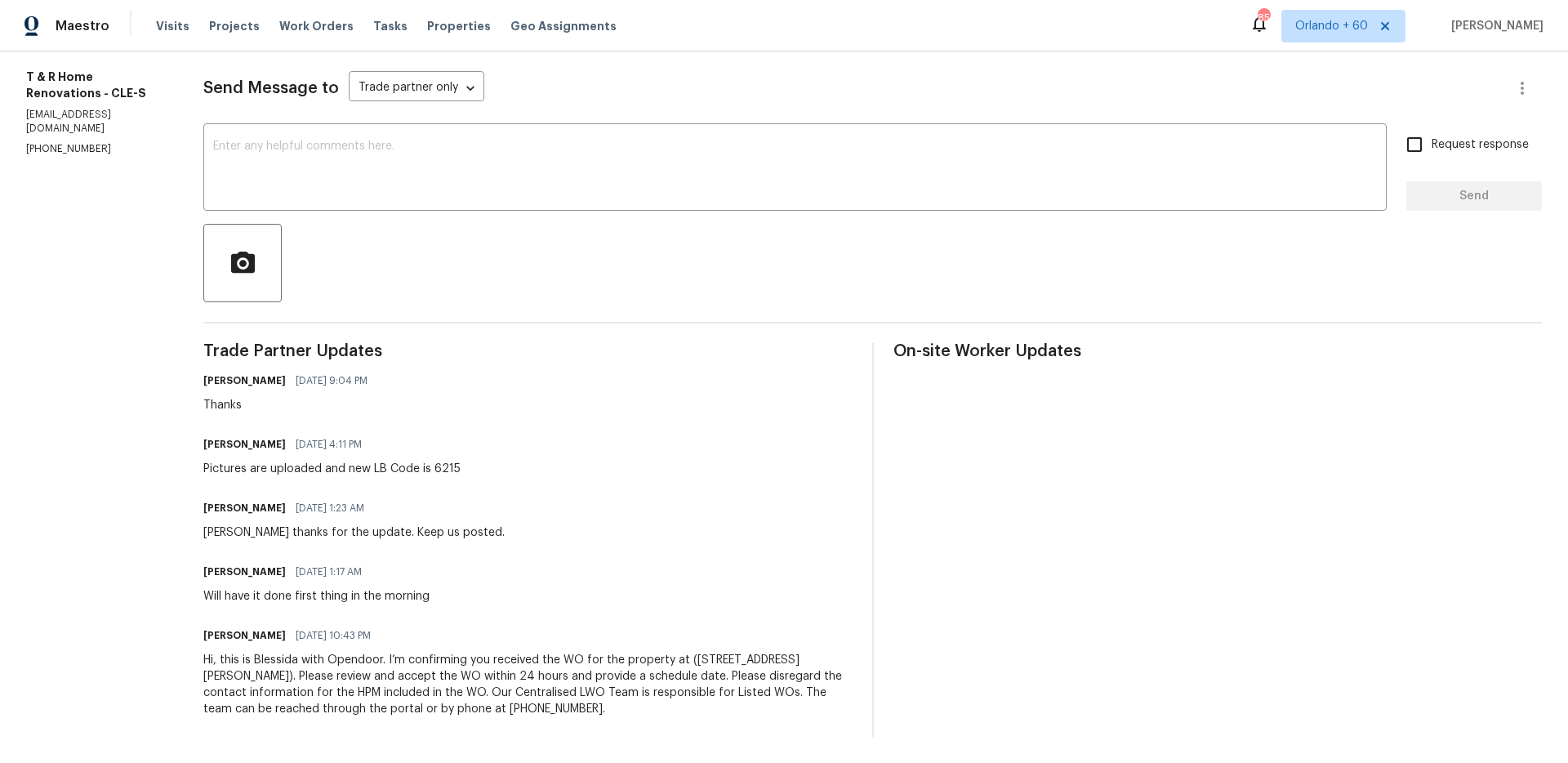
scroll to position [224, 0]
drag, startPoint x: 225, startPoint y: 451, endPoint x: 596, endPoint y: 456, distance: 371.0
click at [596, 456] on div "All work orders [STREET_ADDRESS][PERSON_NAME][PERSON_NAME] Home details Vendor …" at bounding box center [784, 301] width 1568 height 923
copy div "Pictures are uploaded and new LB Code is 6215"
click at [672, 369] on div "[PERSON_NAME] [DATE] 9:04 PM Thanks" at bounding box center [527, 391] width 649 height 44
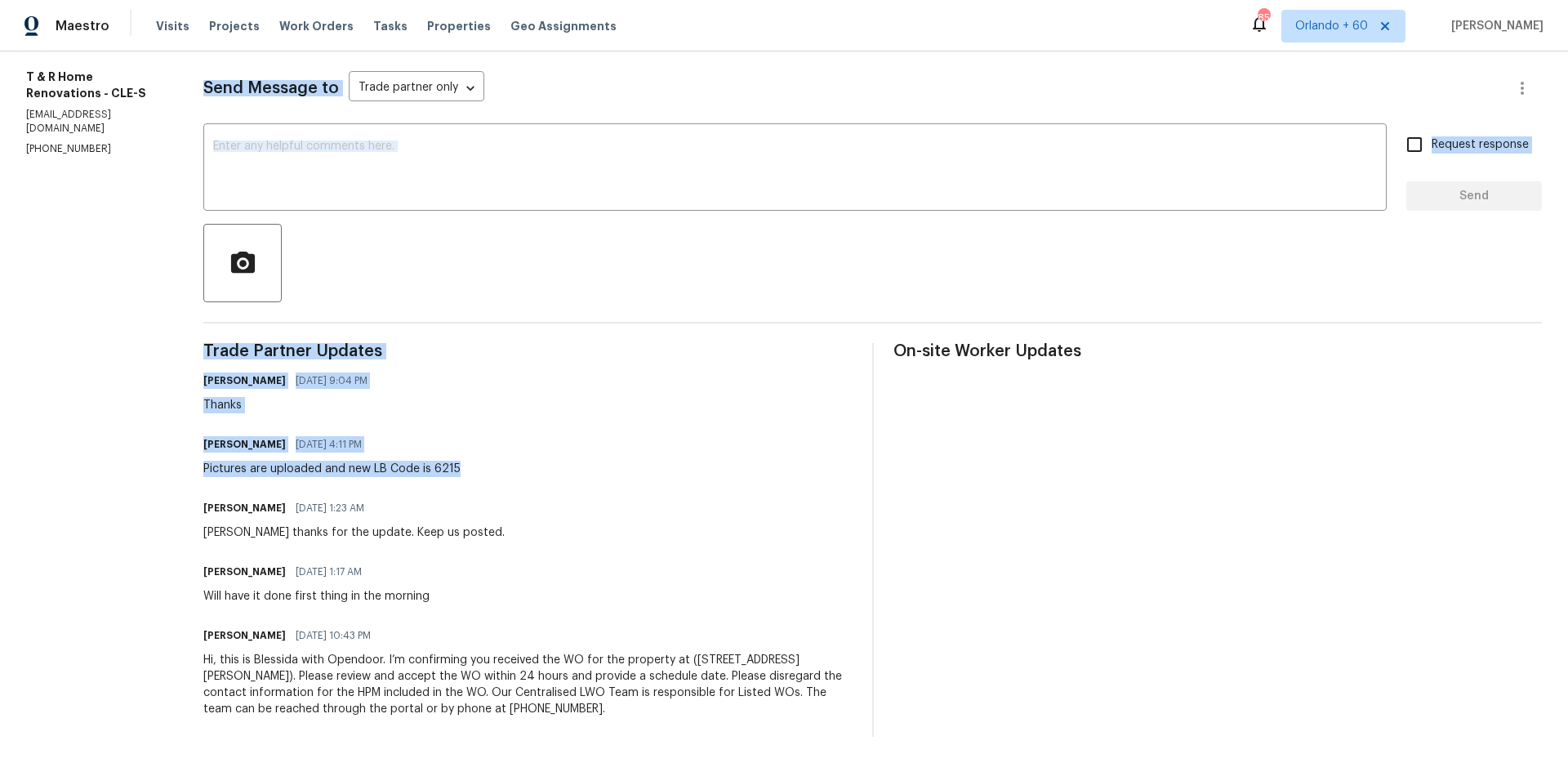
drag, startPoint x: 409, startPoint y: 456, endPoint x: 61, endPoint y: 462, distance: 348.1
click at [61, 462] on div "All work orders [STREET_ADDRESS][PERSON_NAME][PERSON_NAME] Home details Vendor …" at bounding box center [784, 301] width 1568 height 923
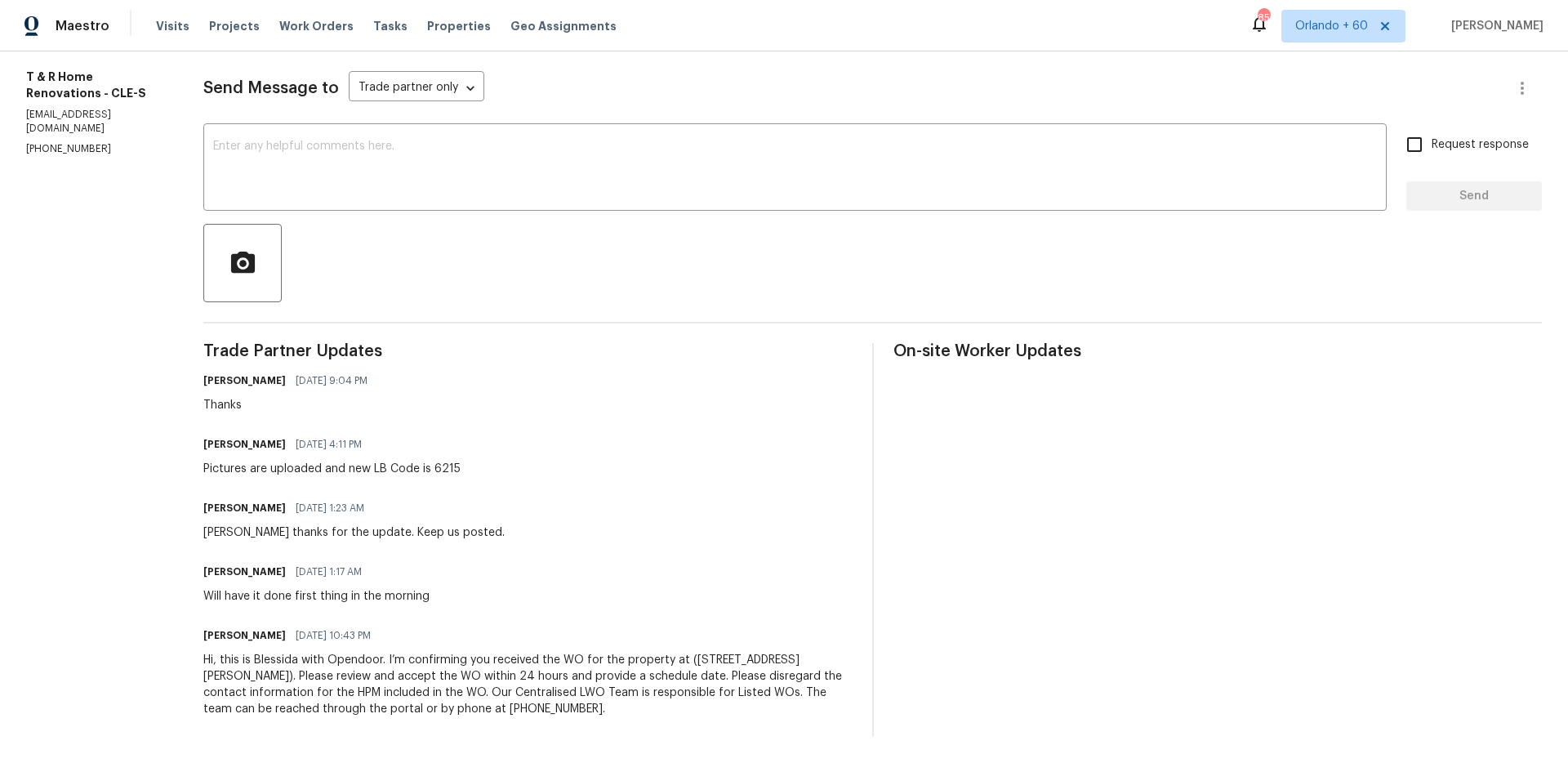
click at [459, 433] on div "[PERSON_NAME] [DATE] 4:11 PM" at bounding box center [332, 445] width 257 height 23
drag, startPoint x: 456, startPoint y: 582, endPoint x: 214, endPoint y: 589, distance: 242.1
click at [210, 590] on div "All work orders [STREET_ADDRESS][PERSON_NAME][PERSON_NAME] Home details Vendor …" at bounding box center [784, 301] width 1568 height 923
copy div "Will have it done first thing in the morning"
